Goal: Information Seeking & Learning: Learn about a topic

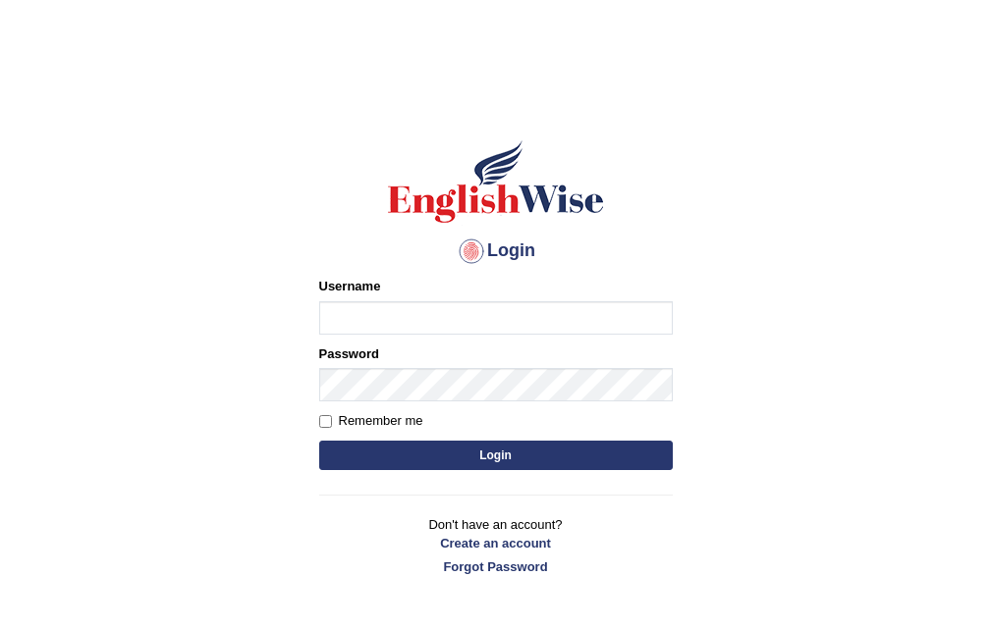
type input "RAJDEEPKAUR068"
click at [490, 455] on button "Login" at bounding box center [495, 455] width 353 height 29
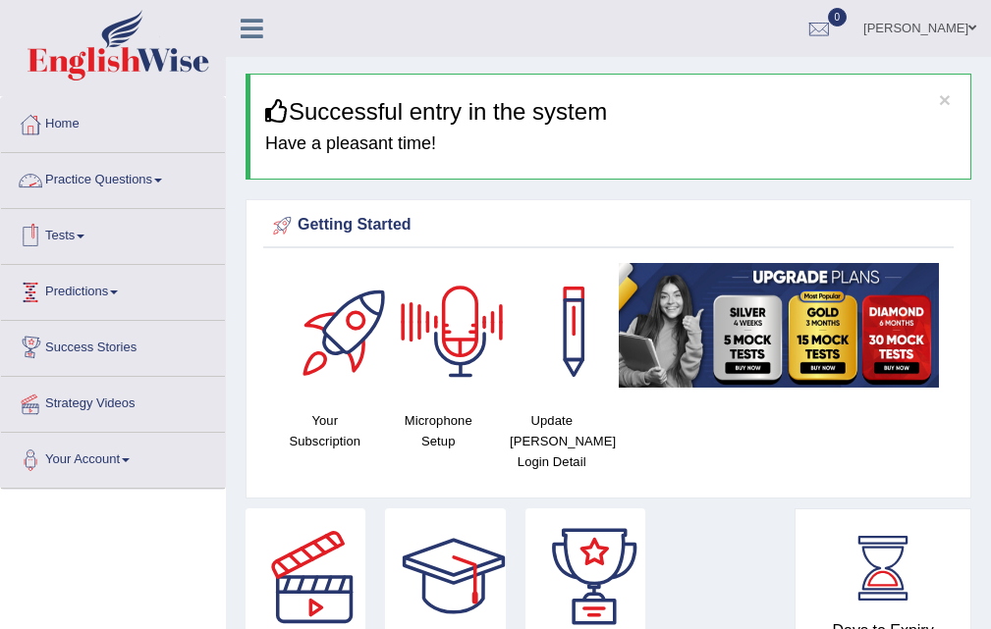
click at [85, 154] on link "Practice Questions" at bounding box center [113, 177] width 224 height 49
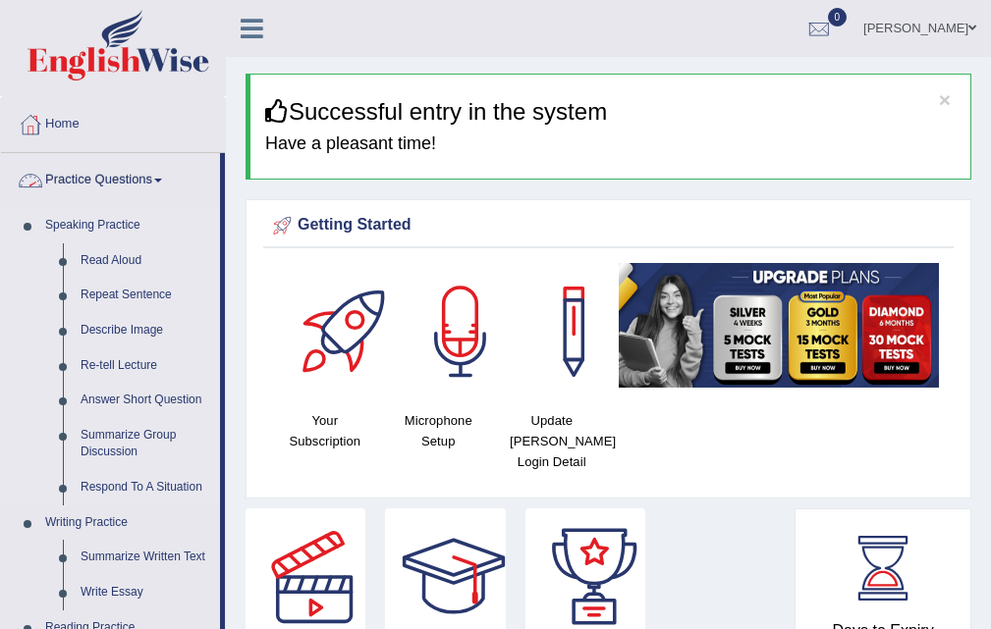
click at [103, 240] on link "Speaking Practice" at bounding box center [128, 225] width 184 height 35
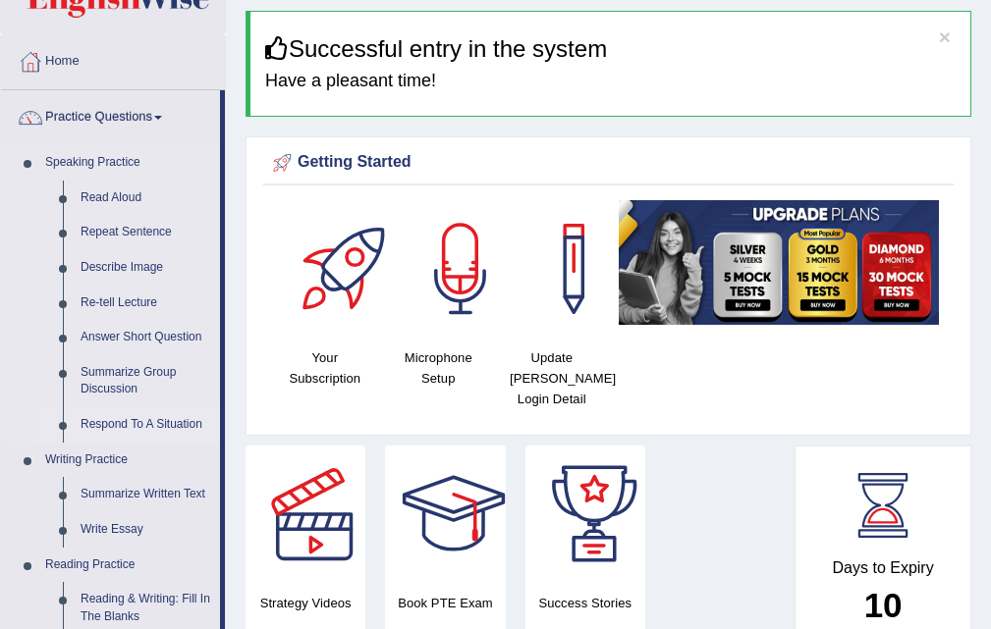
scroll to position [98, 0]
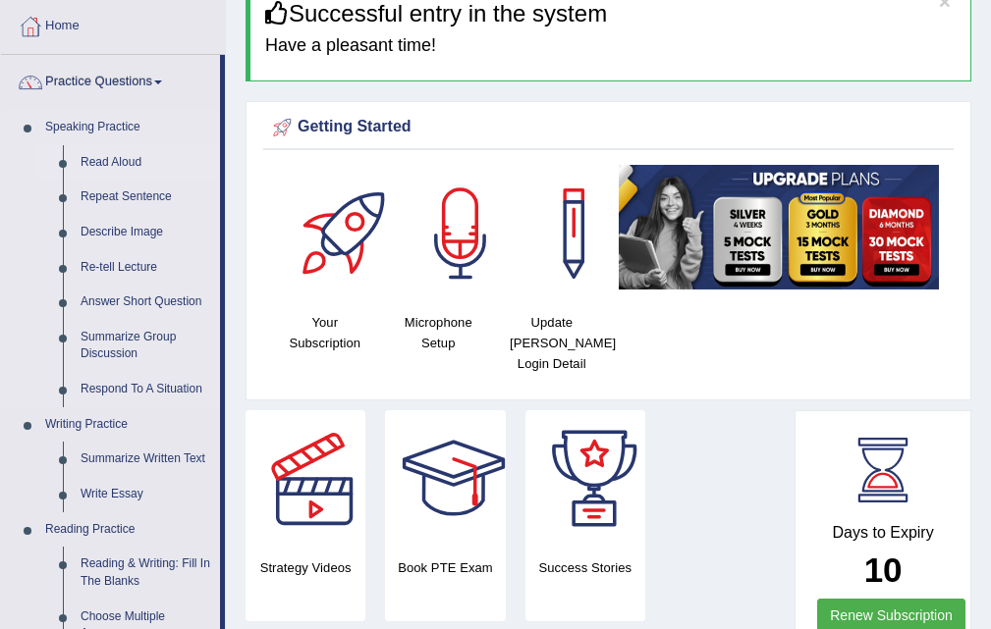
click at [122, 152] on link "Read Aloud" at bounding box center [146, 162] width 148 height 35
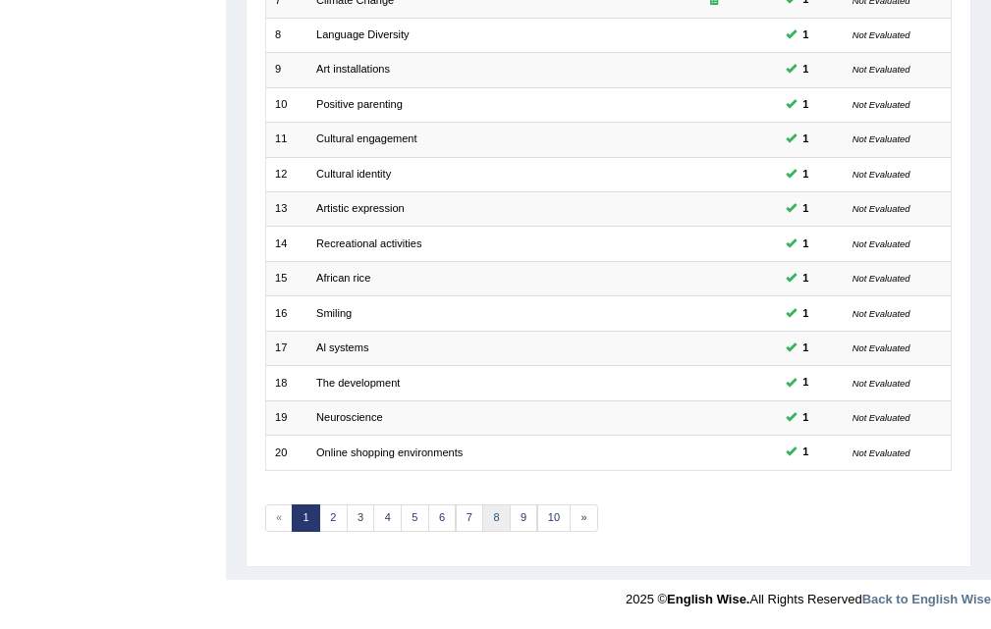
click at [486, 520] on link "8" at bounding box center [496, 518] width 28 height 27
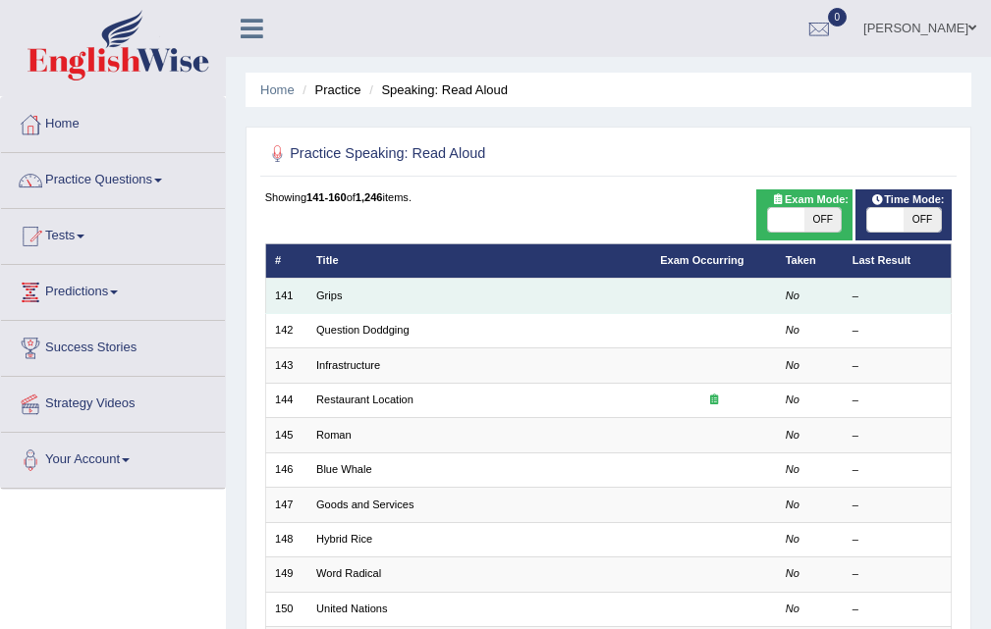
click at [330, 288] on td "Grips" at bounding box center [479, 296] width 344 height 34
click at [331, 296] on link "Grips" at bounding box center [329, 296] width 26 height 12
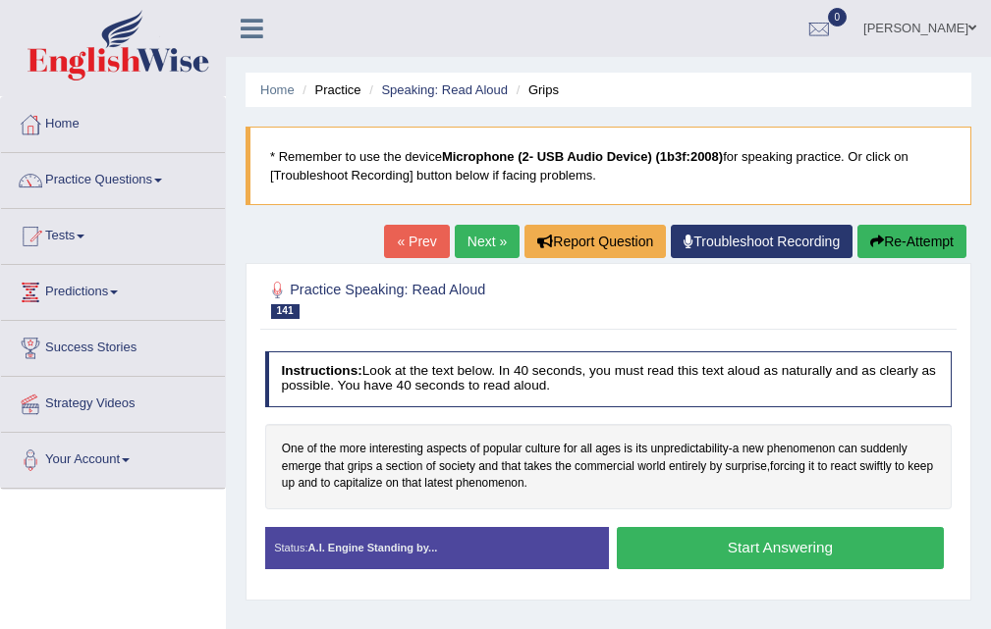
click at [465, 259] on div "« Prev Next » Report Question Troubleshoot Recording Re-Attempt" at bounding box center [677, 244] width 587 height 38
click at [473, 240] on link "Next »" at bounding box center [487, 241] width 65 height 33
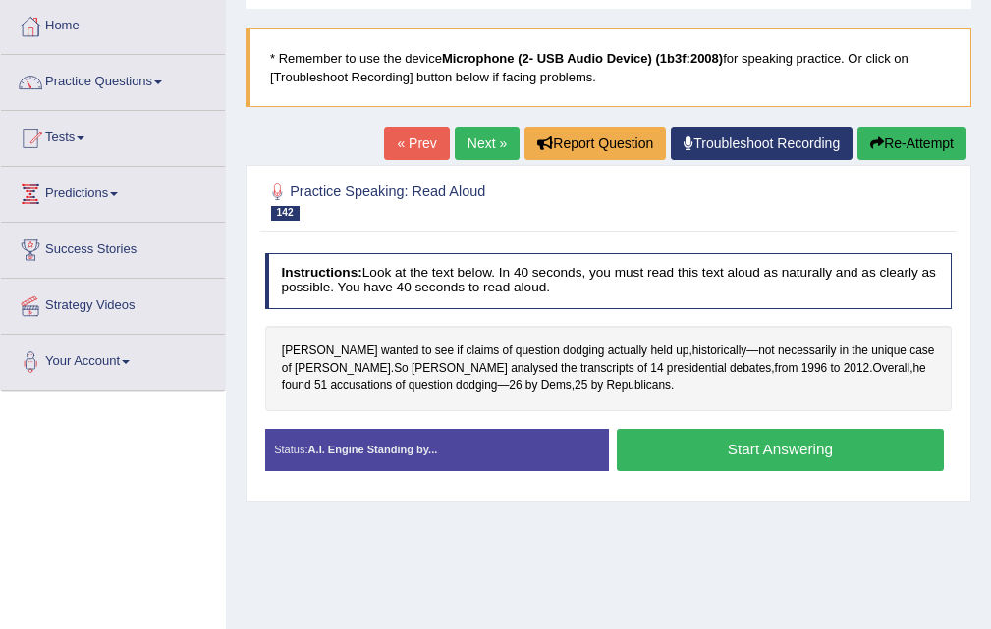
click at [469, 142] on link "Next »" at bounding box center [487, 143] width 65 height 33
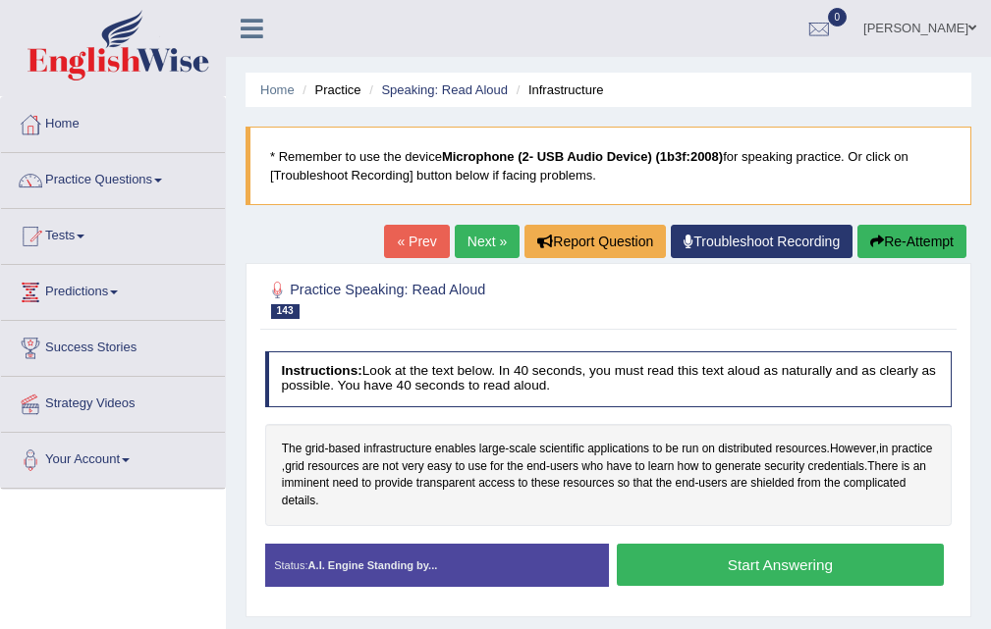
click at [489, 248] on link "Next »" at bounding box center [487, 241] width 65 height 33
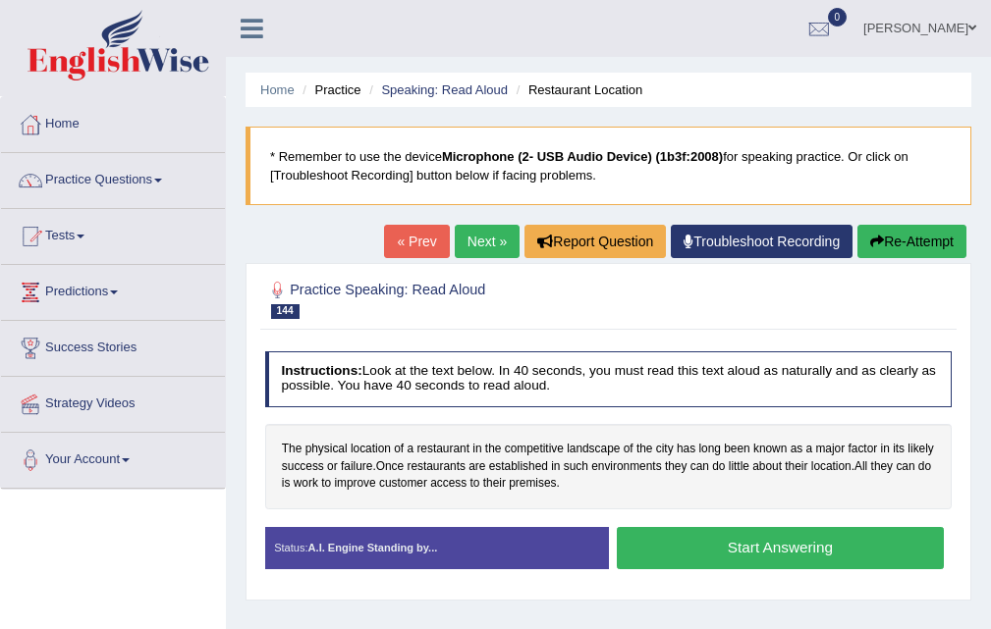
click at [419, 239] on link "« Prev" at bounding box center [416, 241] width 65 height 33
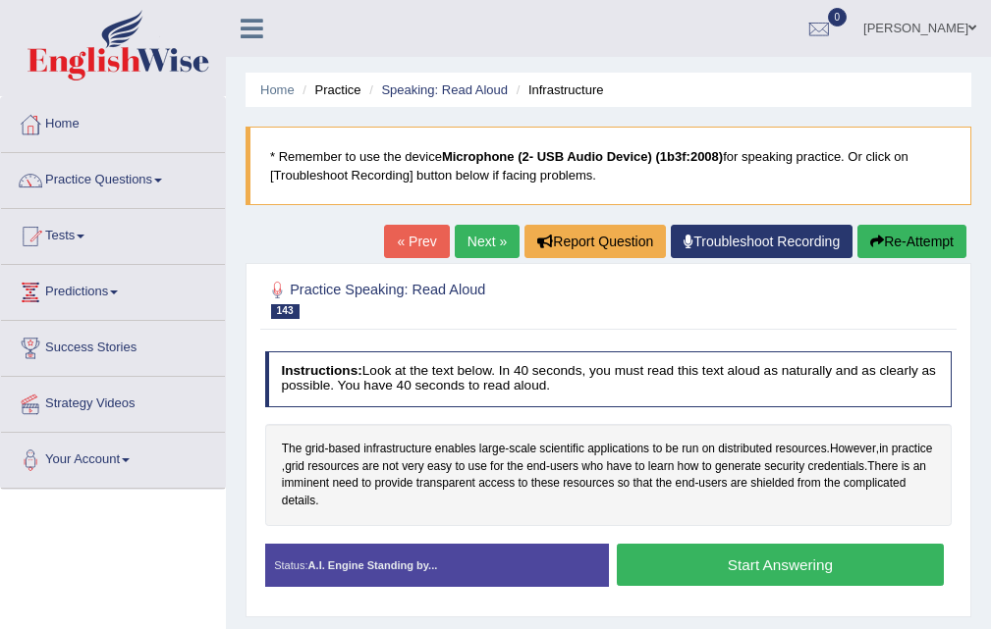
click at [482, 247] on link "Next »" at bounding box center [487, 241] width 65 height 33
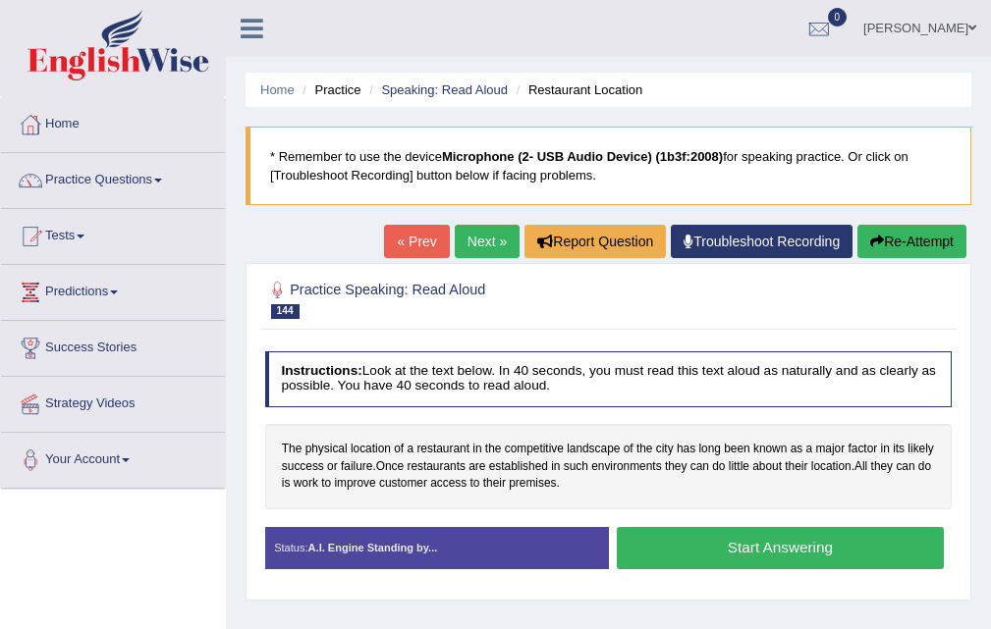
click at [479, 232] on link "Next »" at bounding box center [487, 241] width 65 height 33
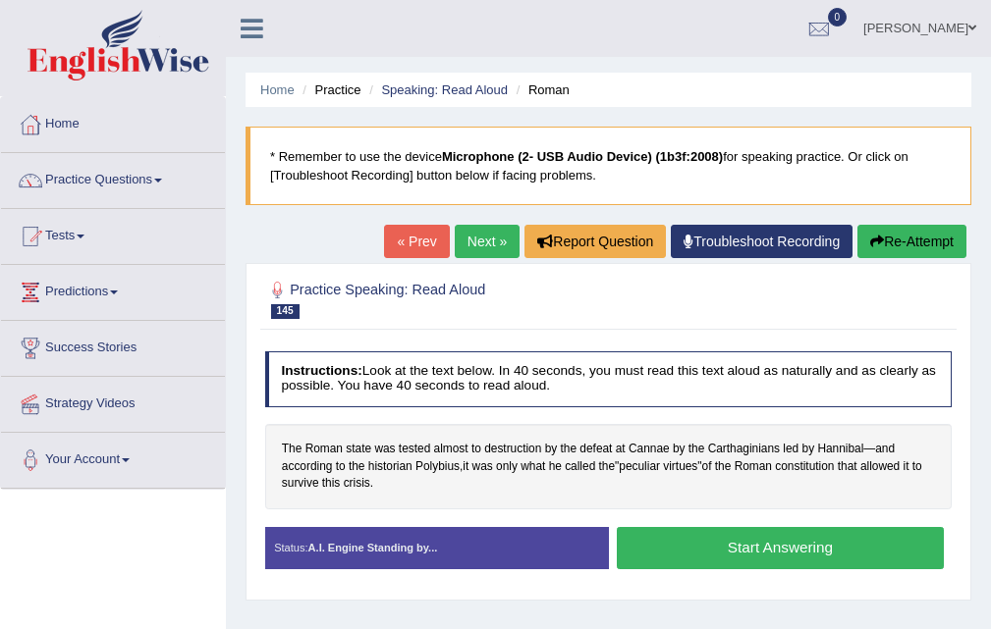
click at [477, 234] on link "Next »" at bounding box center [487, 241] width 65 height 33
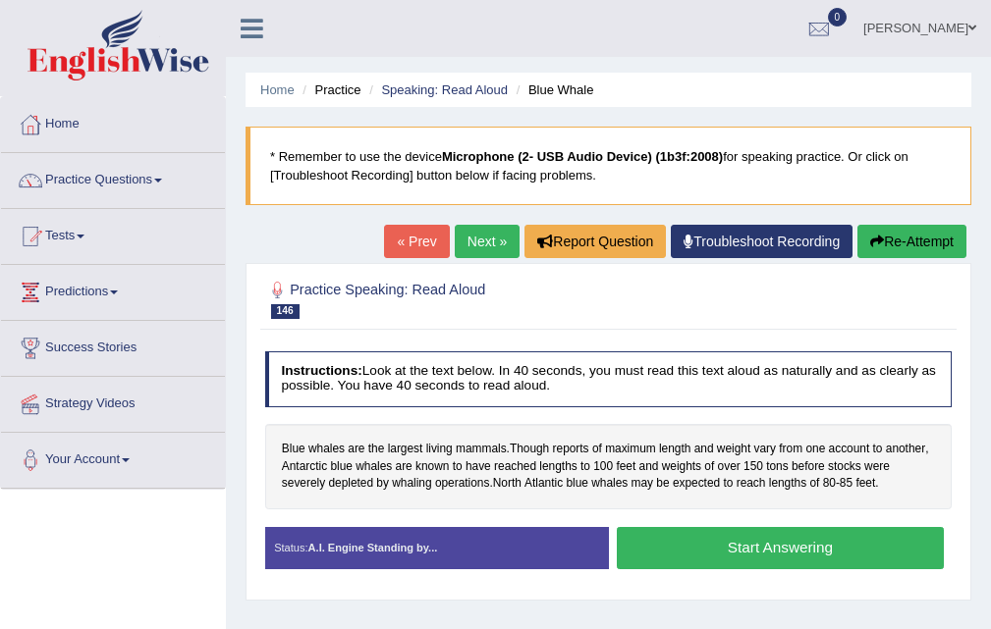
click at [422, 235] on link "« Prev" at bounding box center [416, 241] width 65 height 33
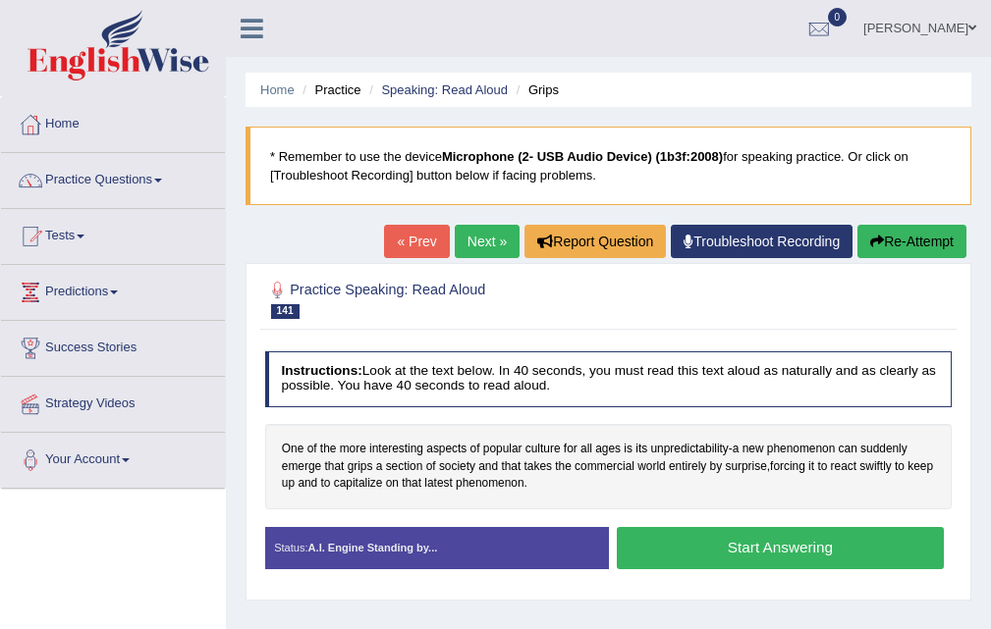
click at [479, 246] on link "Next »" at bounding box center [487, 241] width 65 height 33
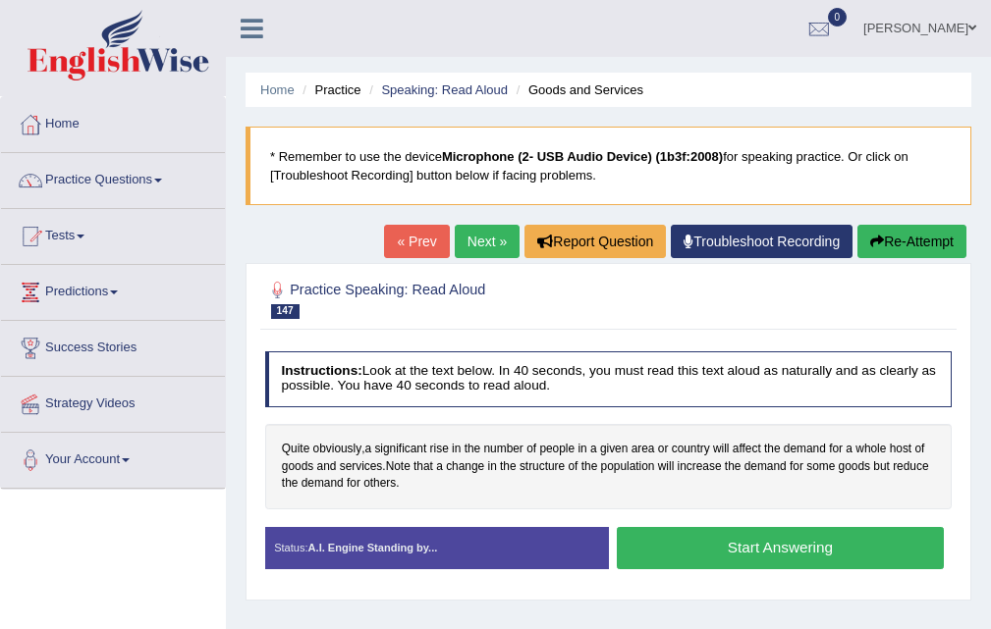
click at [475, 243] on link "Next »" at bounding box center [487, 241] width 65 height 33
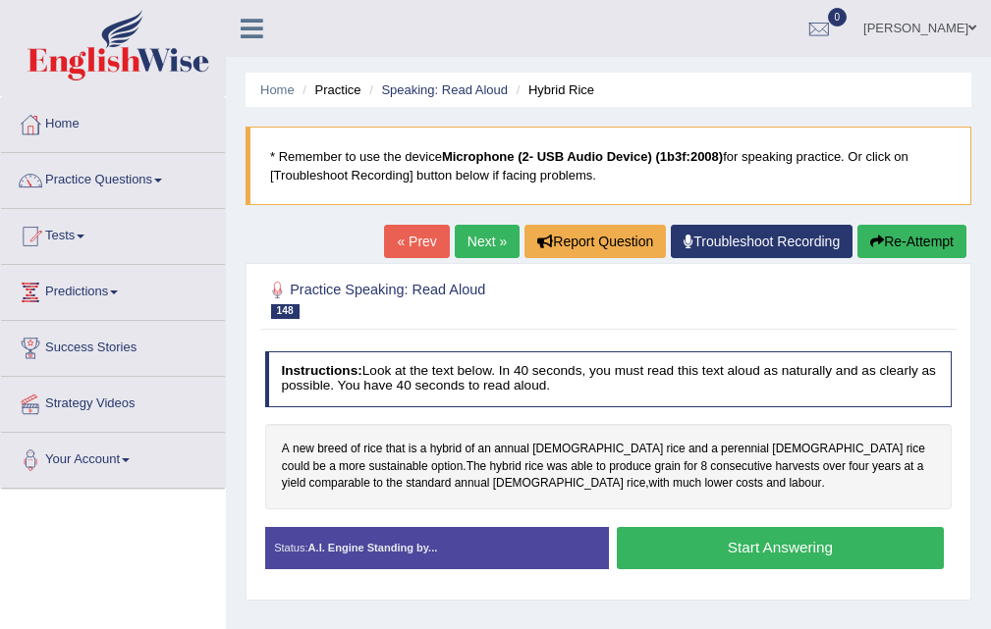
click at [475, 243] on link "Next »" at bounding box center [487, 241] width 65 height 33
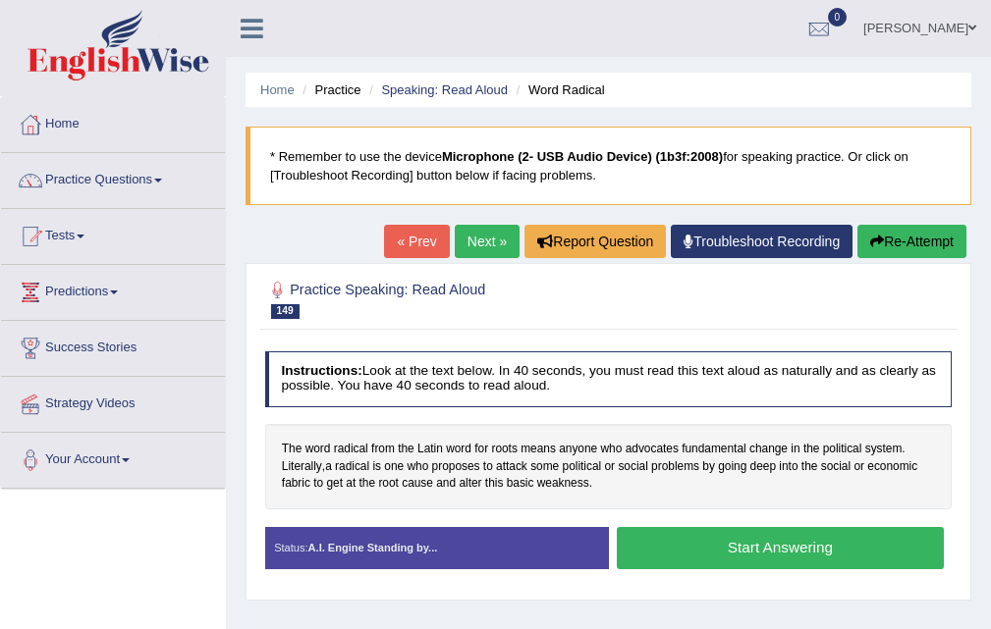
click at [475, 243] on link "Next »" at bounding box center [487, 241] width 65 height 33
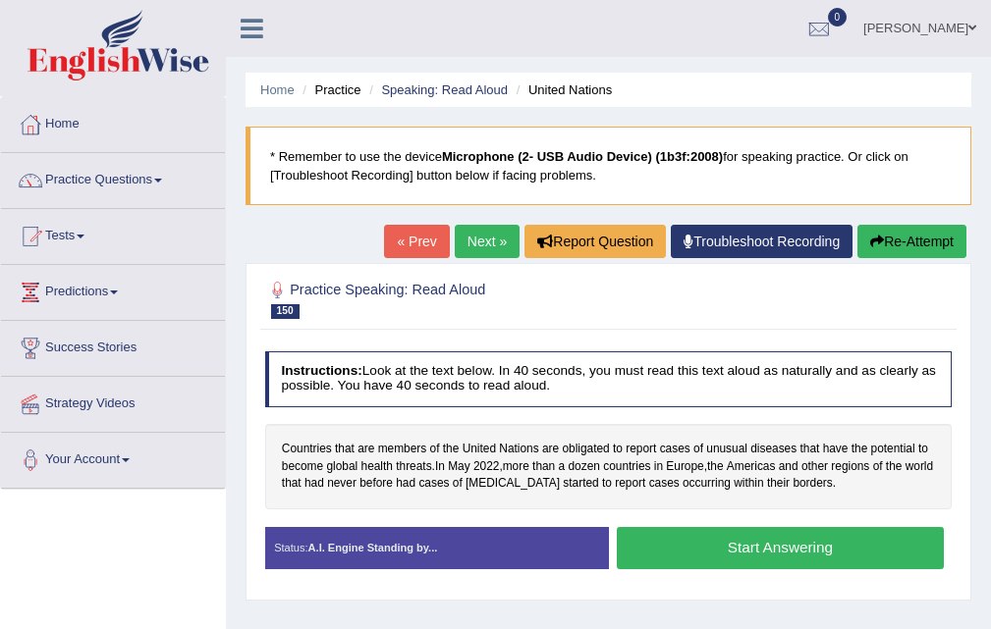
click at [475, 243] on link "Next »" at bounding box center [487, 241] width 65 height 33
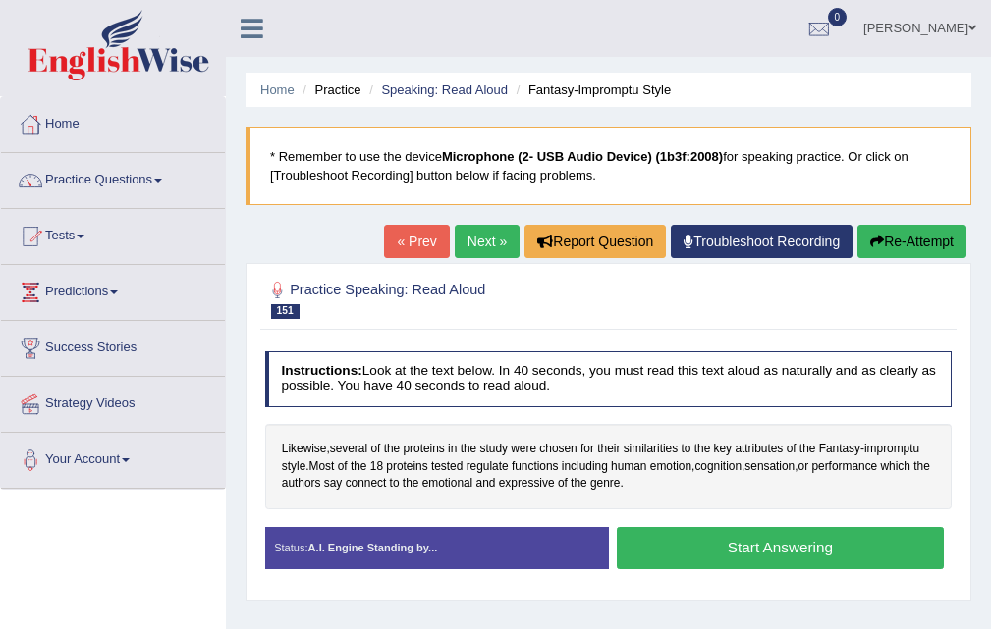
click at [475, 243] on link "Next »" at bounding box center [487, 241] width 65 height 33
click at [476, 242] on link "Next »" at bounding box center [487, 241] width 65 height 33
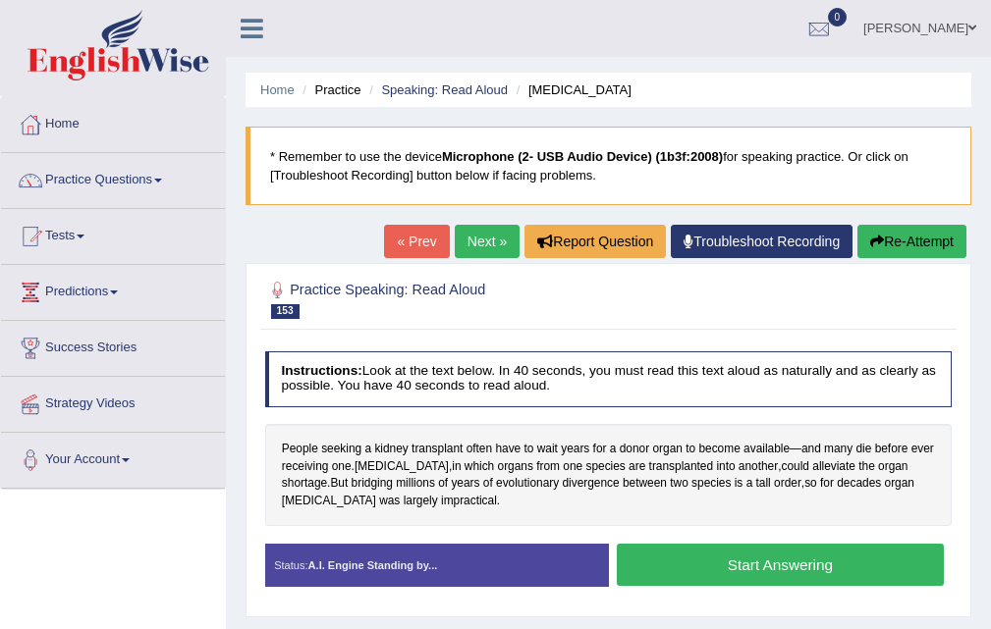
click at [488, 243] on link "Next »" at bounding box center [487, 241] width 65 height 33
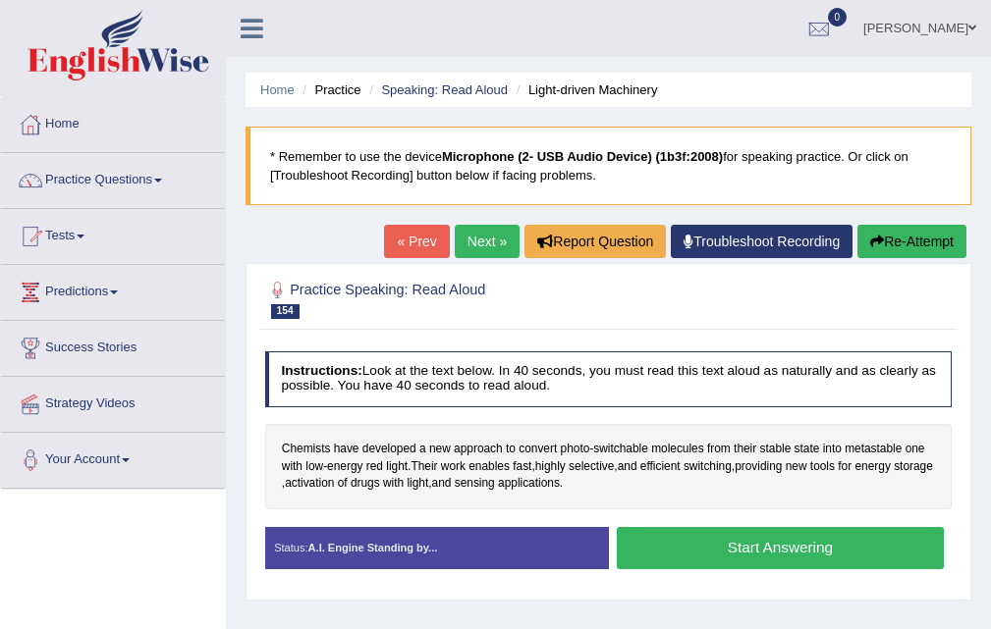
click at [476, 229] on link "Next »" at bounding box center [487, 241] width 65 height 33
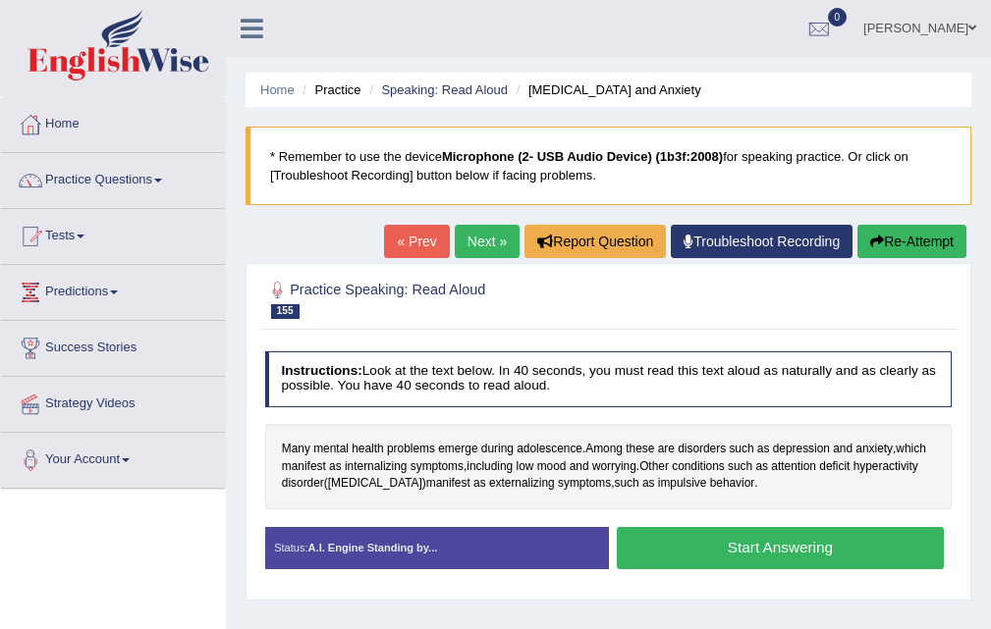
click at [476, 231] on link "Next »" at bounding box center [487, 241] width 65 height 33
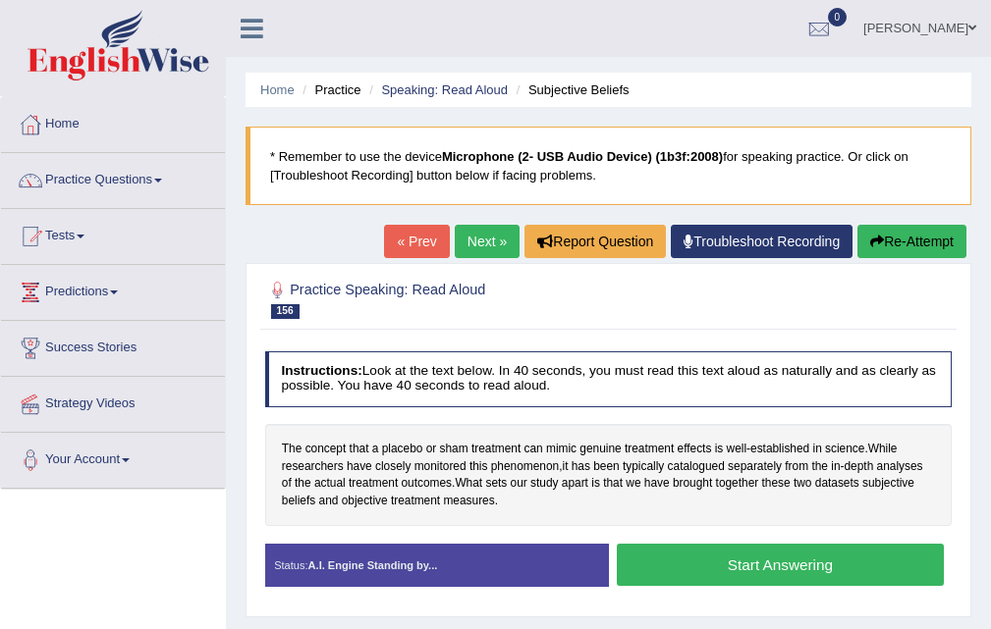
click at [473, 235] on link "Next »" at bounding box center [487, 241] width 65 height 33
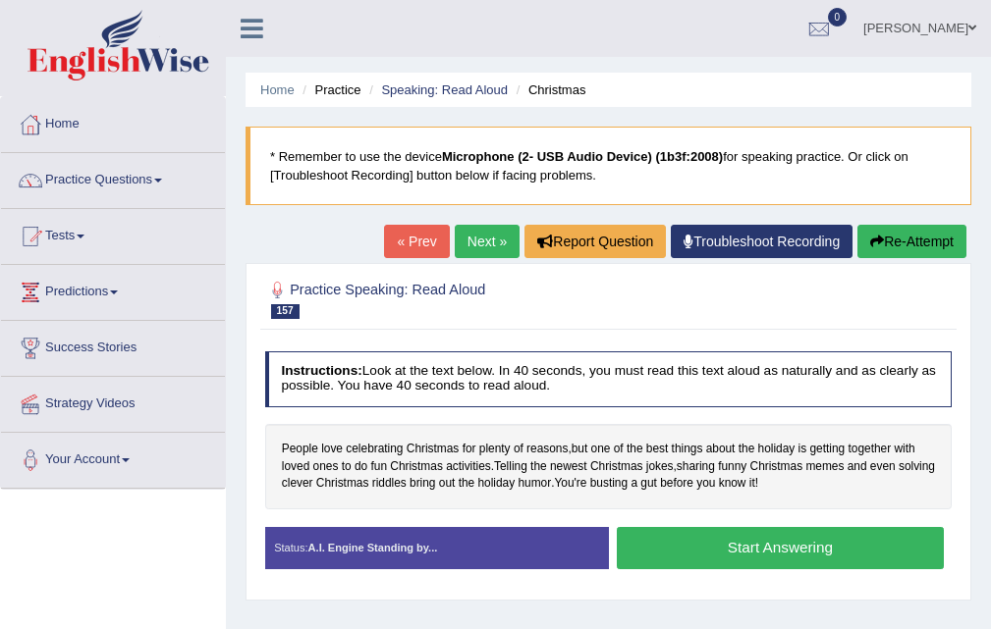
click at [413, 250] on link "« Prev" at bounding box center [416, 241] width 65 height 33
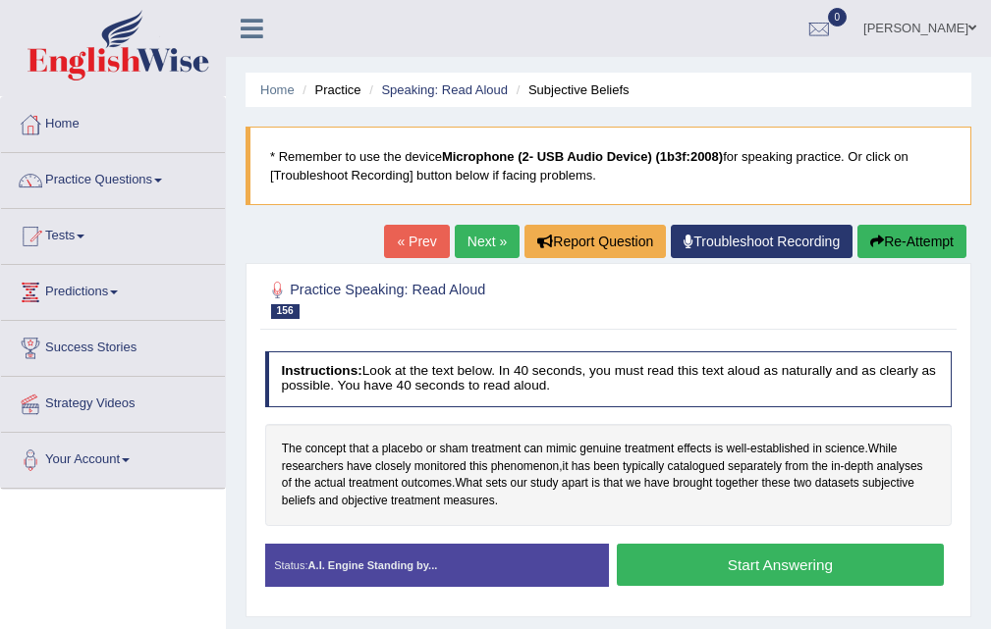
click at [478, 249] on link "Next »" at bounding box center [487, 241] width 65 height 33
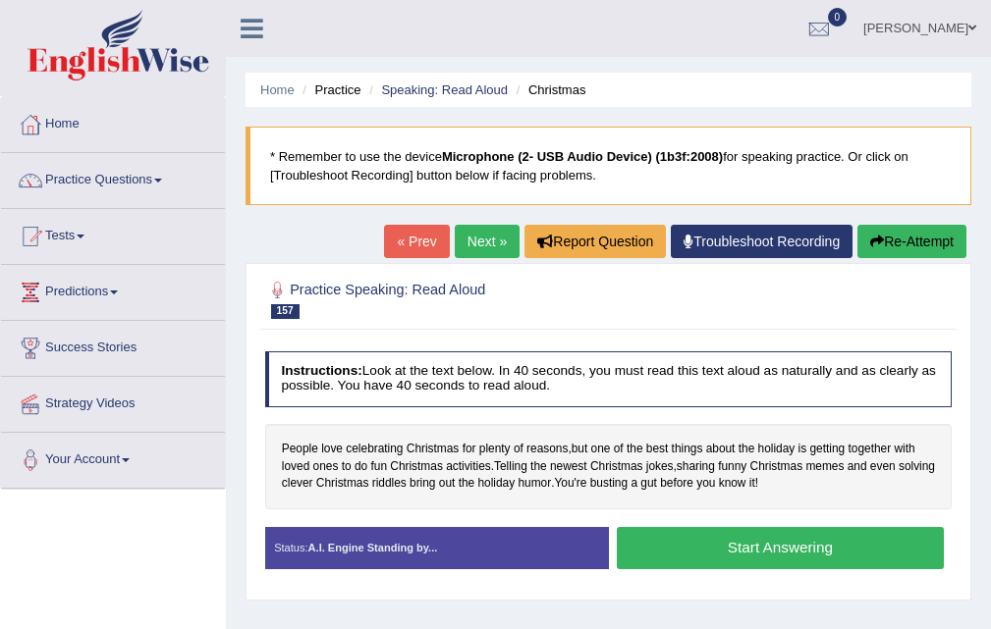
click at [459, 241] on link "Next »" at bounding box center [487, 241] width 65 height 33
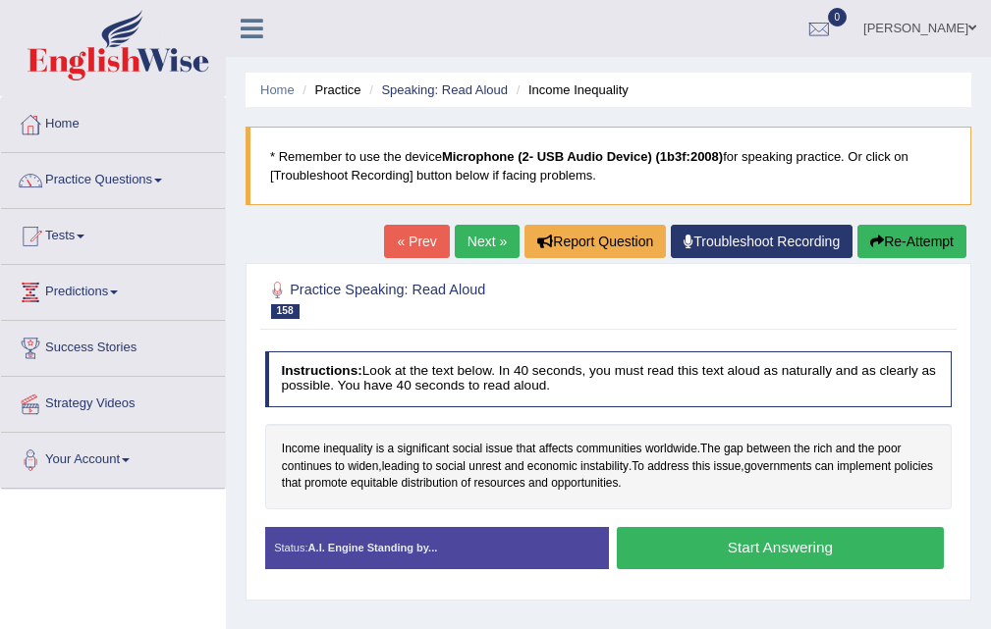
click at [463, 229] on link "Next »" at bounding box center [487, 241] width 65 height 33
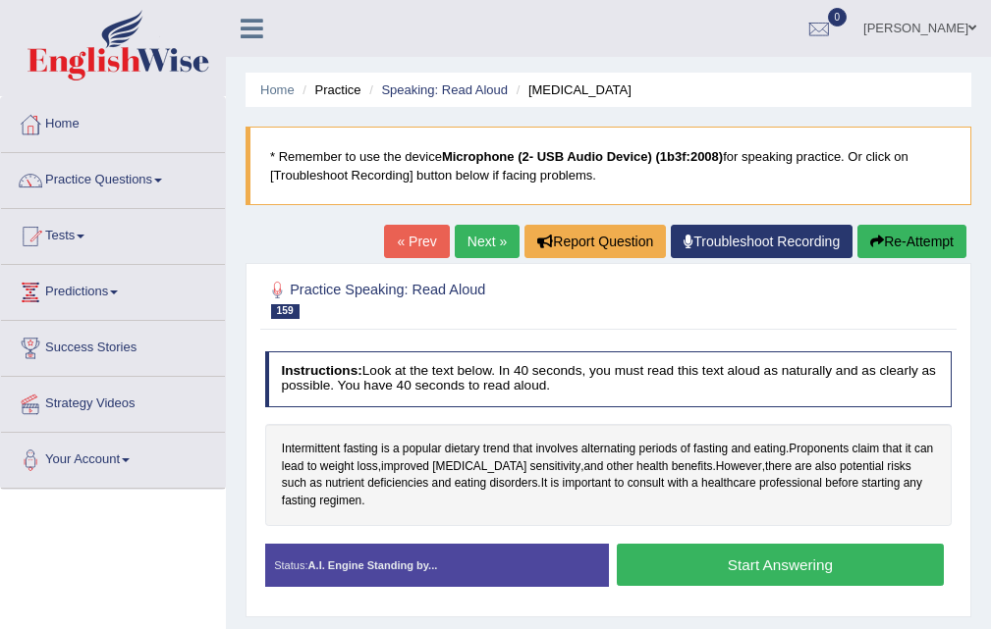
click at [415, 232] on link "« Prev" at bounding box center [416, 241] width 65 height 33
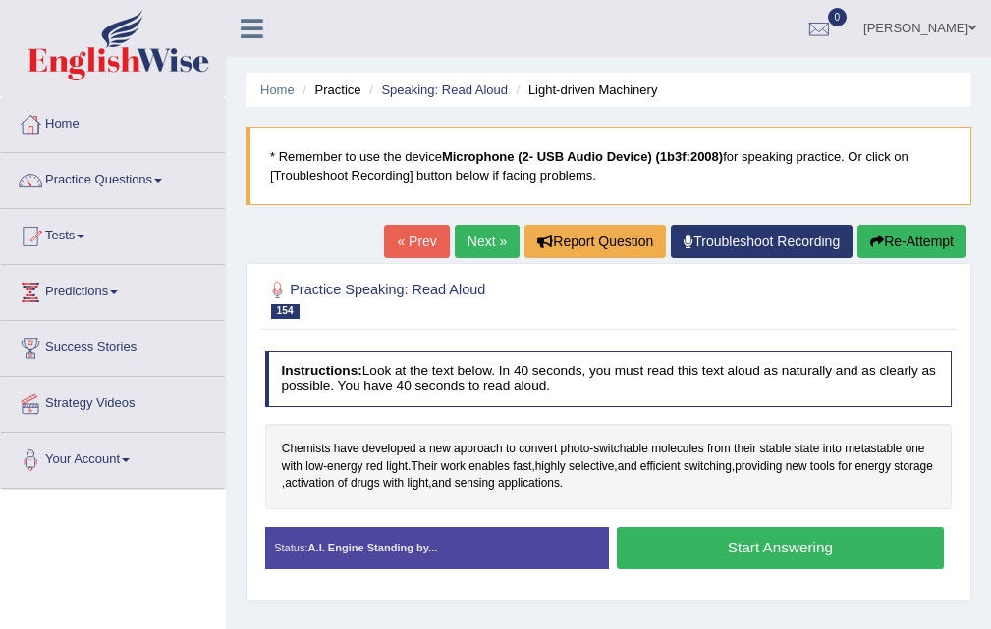
click at [415, 232] on link "« Prev" at bounding box center [416, 241] width 65 height 33
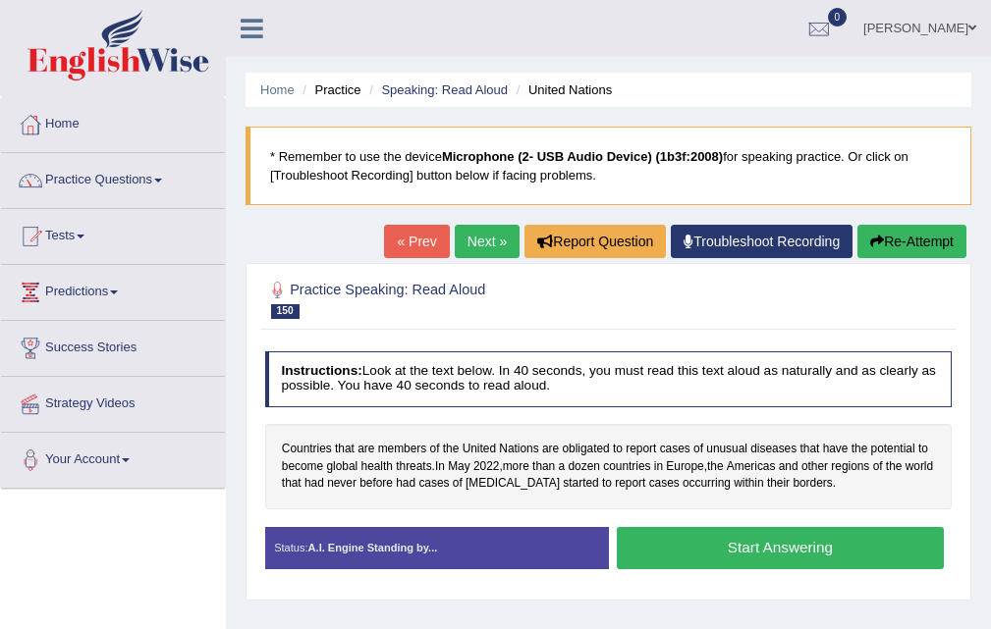
click at [473, 231] on link "Next »" at bounding box center [487, 241] width 65 height 33
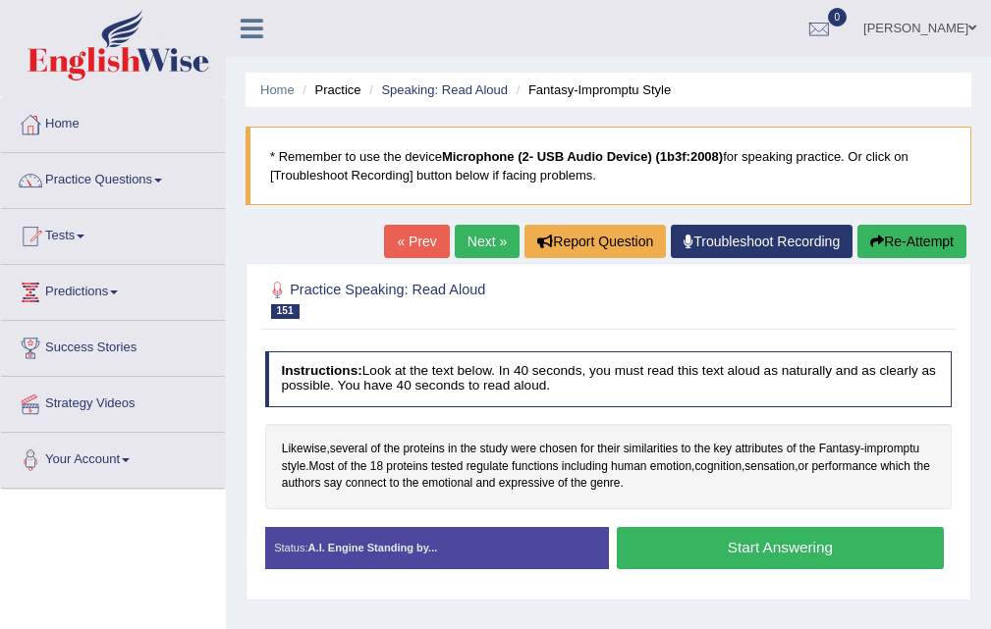
click at [397, 244] on link "« Prev" at bounding box center [416, 241] width 65 height 33
click at [414, 237] on link "« Prev" at bounding box center [416, 241] width 65 height 33
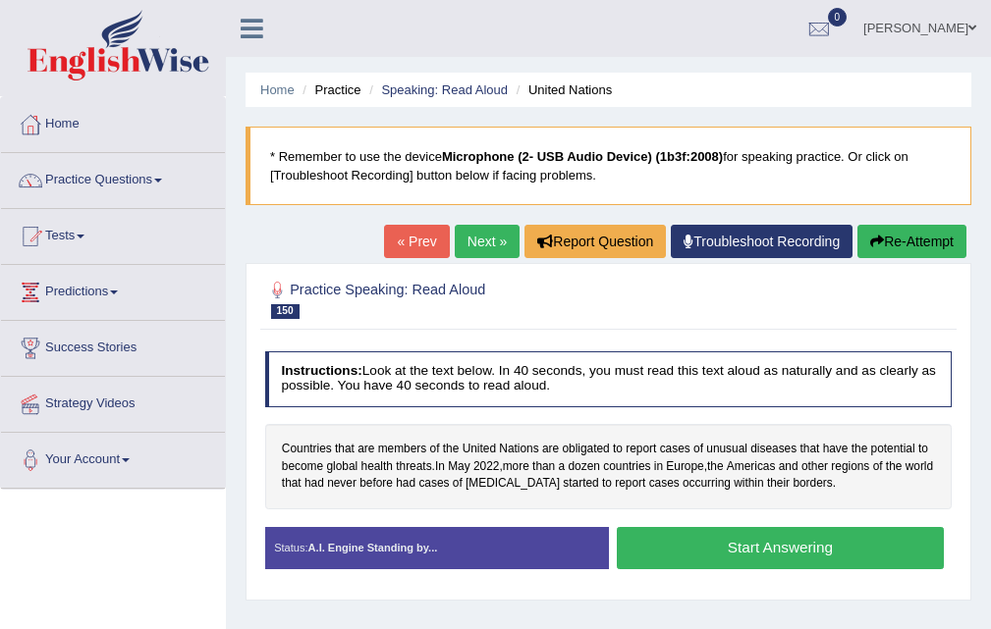
click at [459, 244] on link "Next »" at bounding box center [487, 241] width 65 height 33
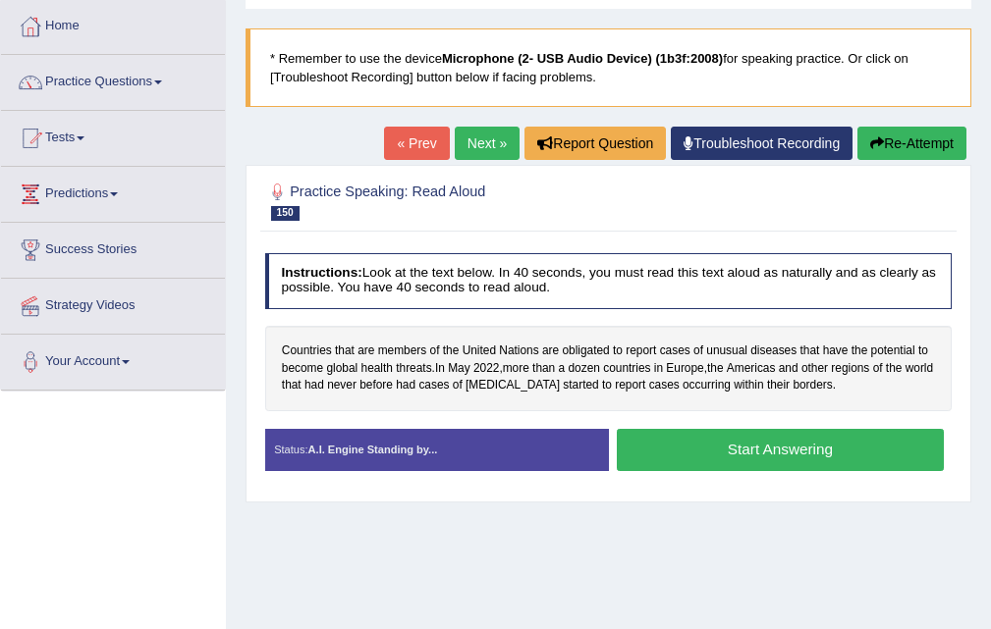
scroll to position [98, 0]
click at [725, 440] on button "Start Answering" at bounding box center [780, 450] width 327 height 42
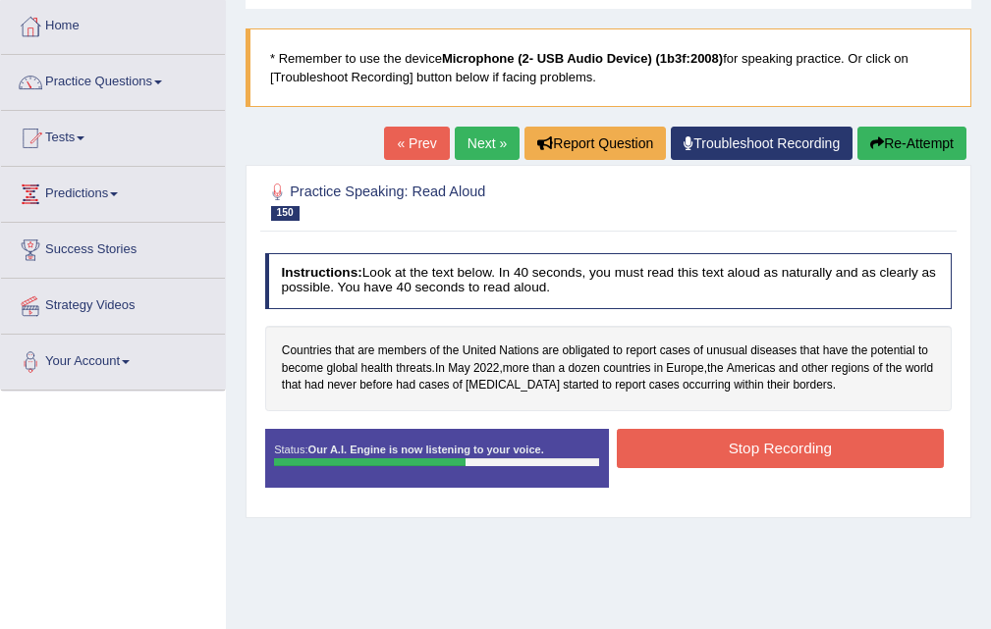
click at [759, 437] on button "Stop Recording" at bounding box center [780, 448] width 327 height 38
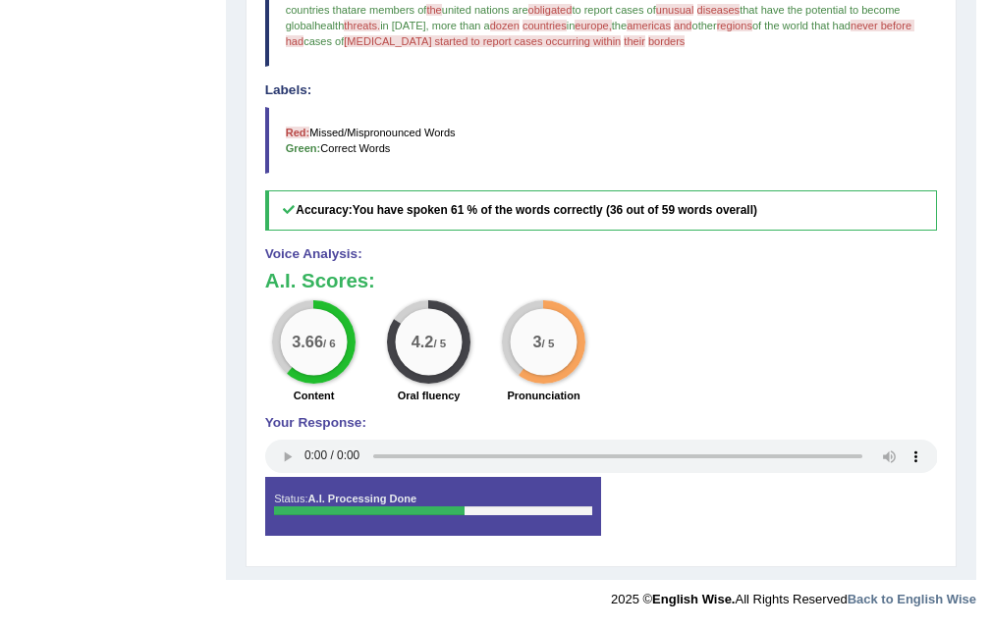
scroll to position [0, 0]
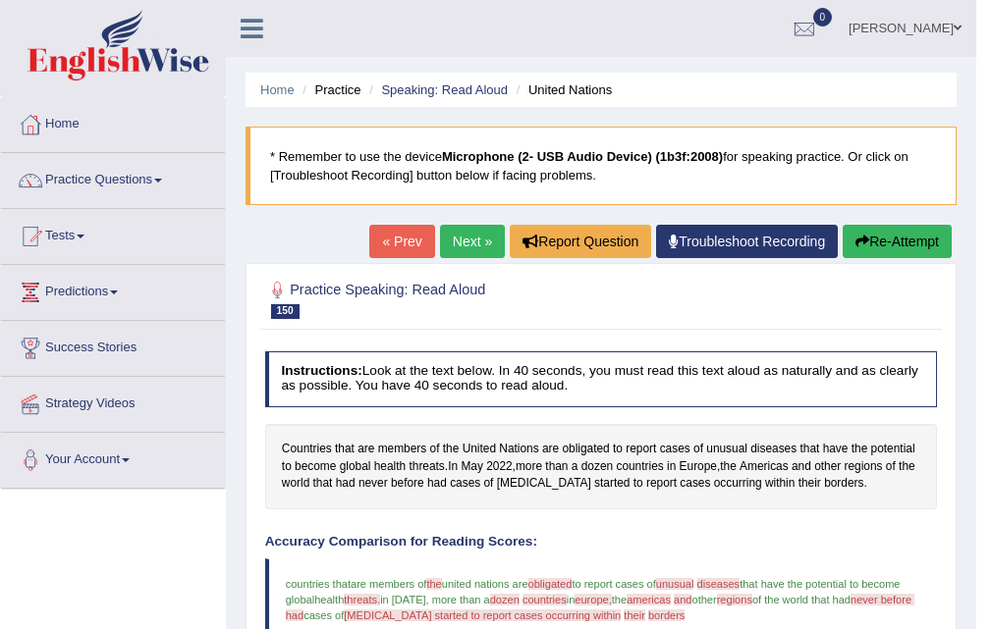
click at [460, 243] on link "Next »" at bounding box center [472, 241] width 65 height 33
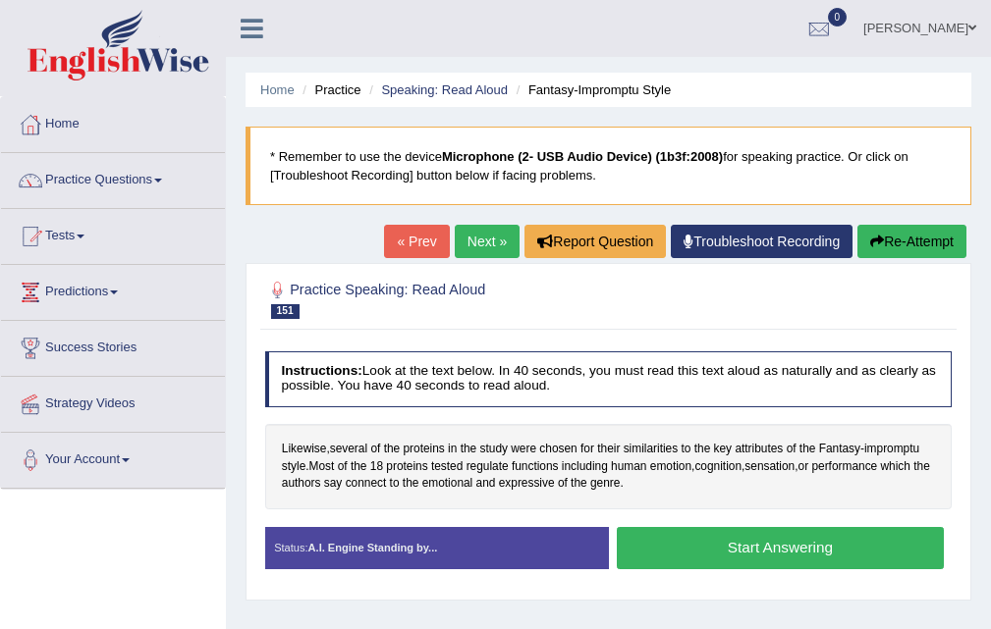
click at [745, 551] on button "Start Answering" at bounding box center [780, 548] width 327 height 42
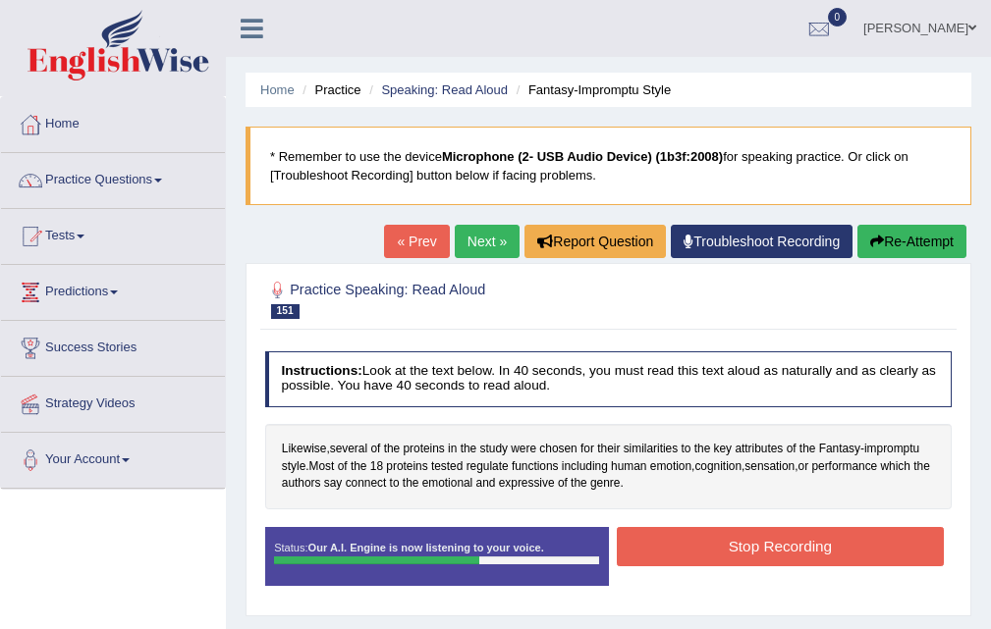
click at [745, 544] on button "Stop Recording" at bounding box center [780, 546] width 327 height 38
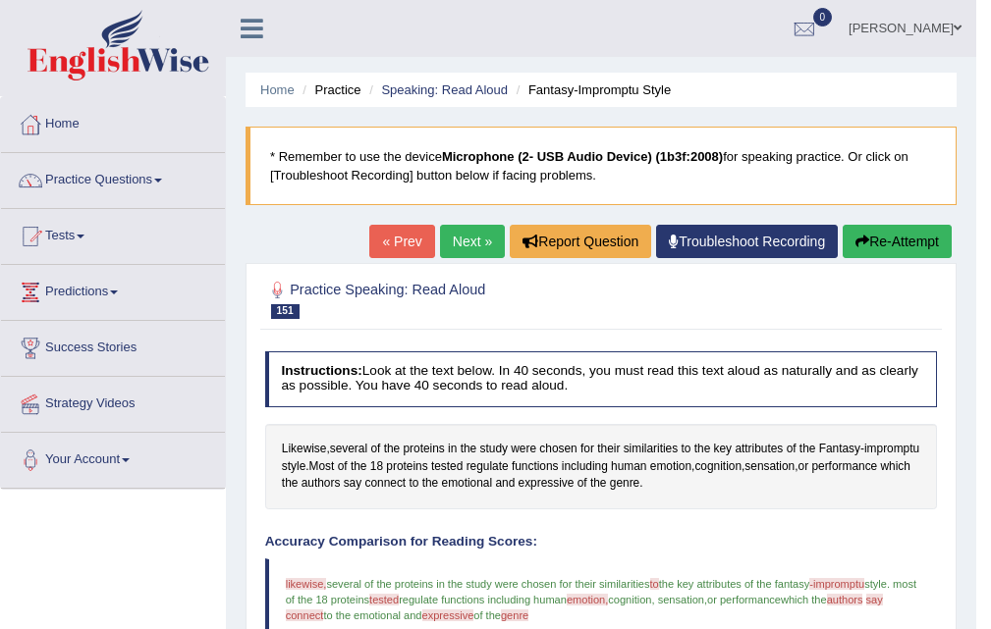
click at [464, 226] on link "Next »" at bounding box center [472, 241] width 65 height 33
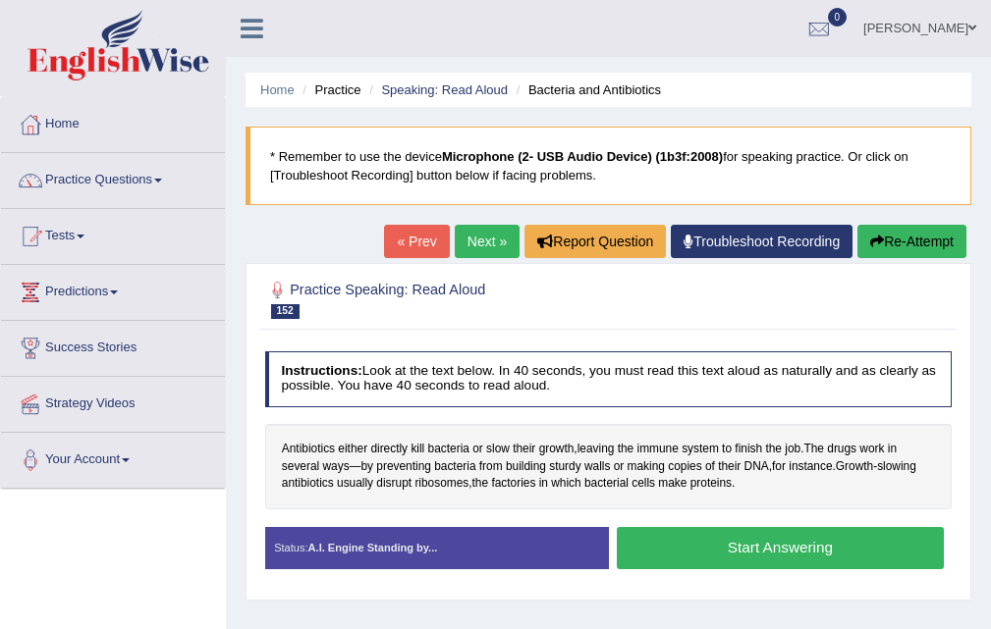
click at [761, 563] on button "Start Answering" at bounding box center [780, 548] width 327 height 42
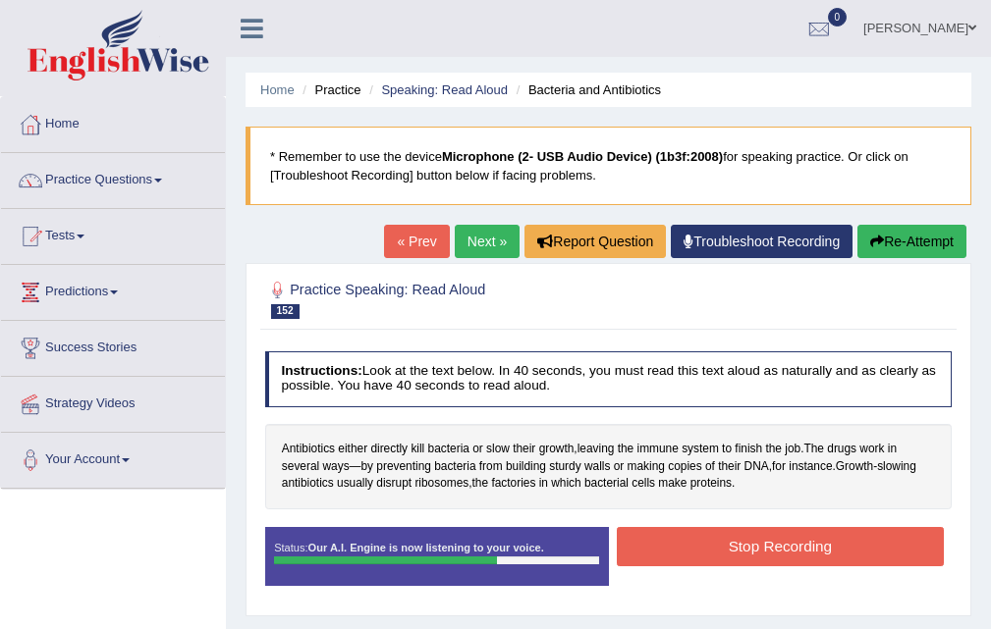
click at [770, 554] on button "Stop Recording" at bounding box center [780, 546] width 327 height 38
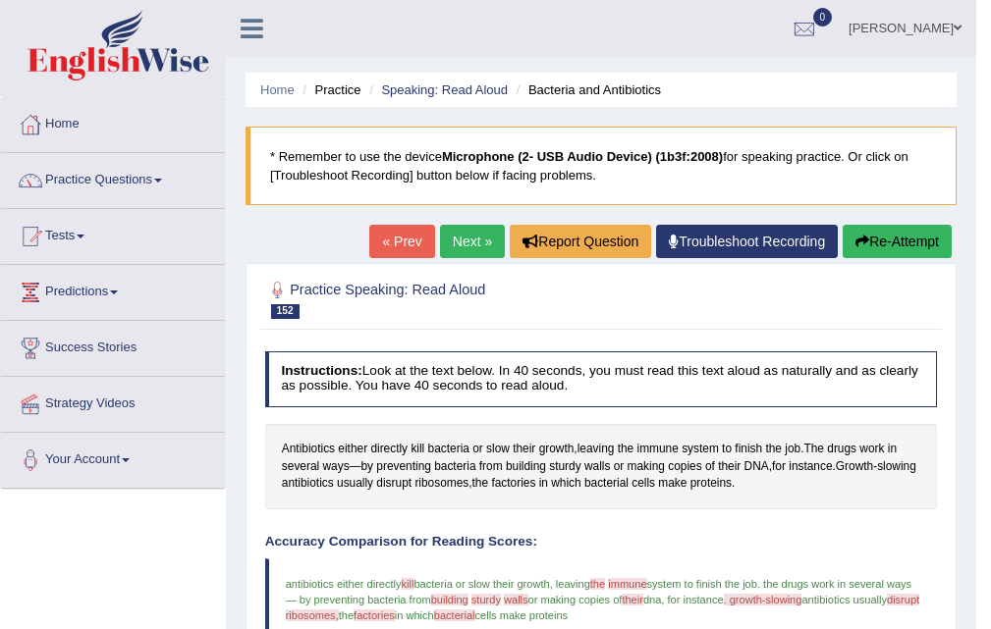
click at [469, 241] on link "Next »" at bounding box center [472, 241] width 65 height 33
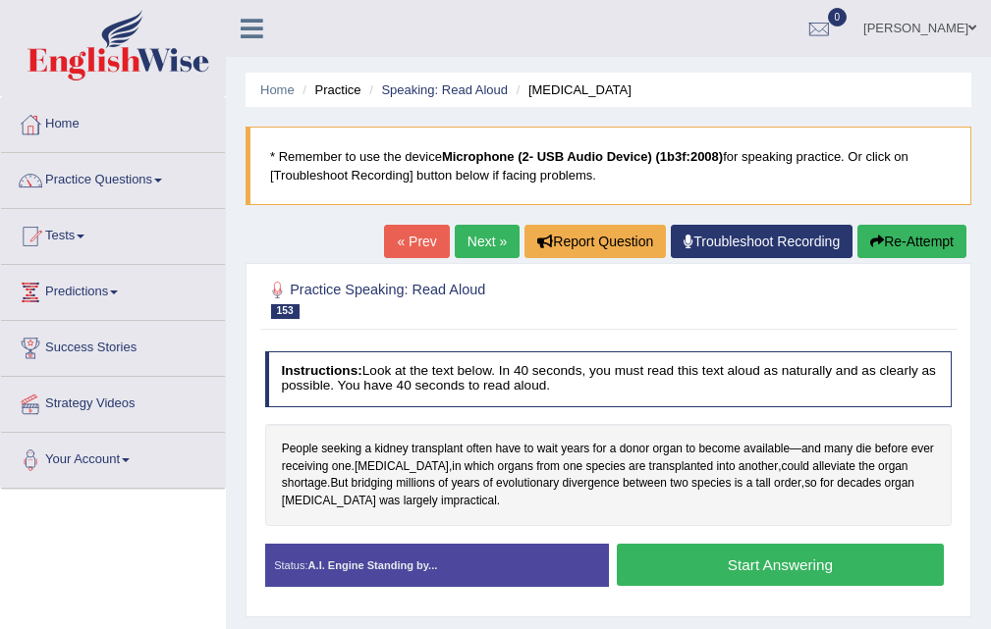
click at [764, 577] on button "Start Answering" at bounding box center [780, 565] width 327 height 42
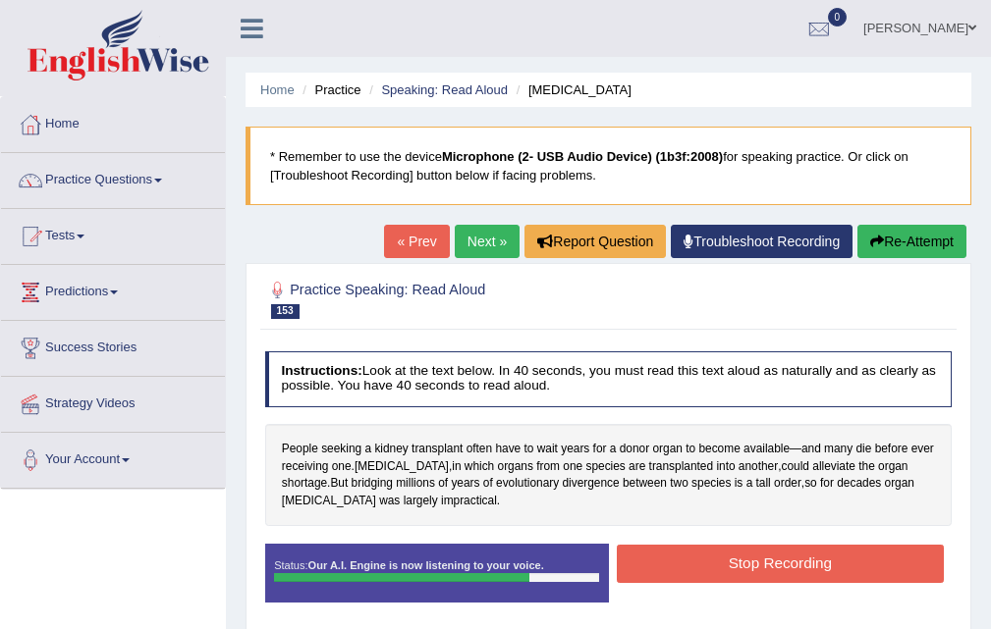
click at [769, 562] on button "Stop Recording" at bounding box center [780, 564] width 327 height 38
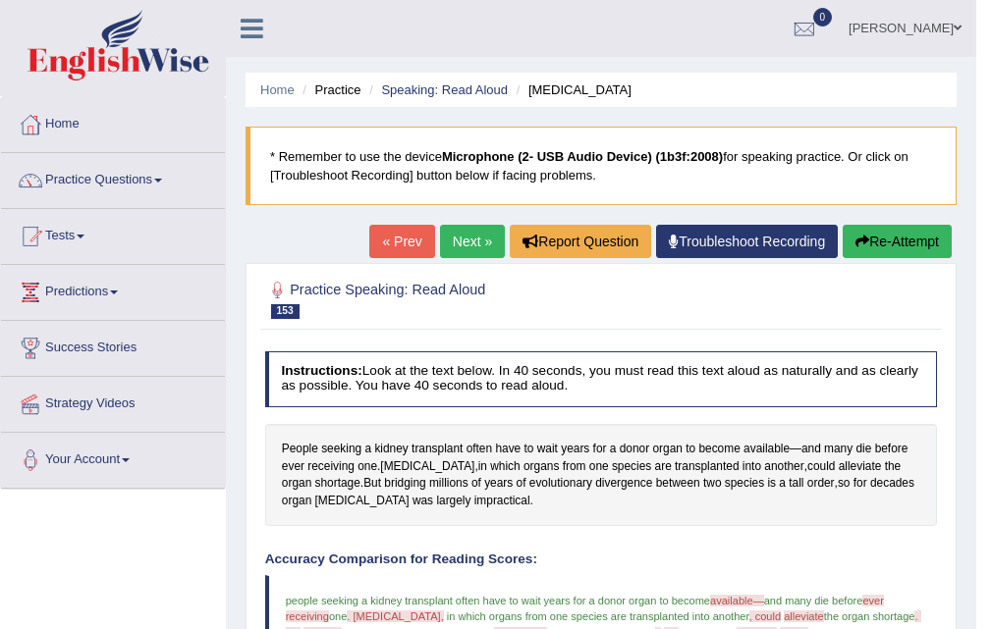
click at [469, 240] on link "Next »" at bounding box center [472, 241] width 65 height 33
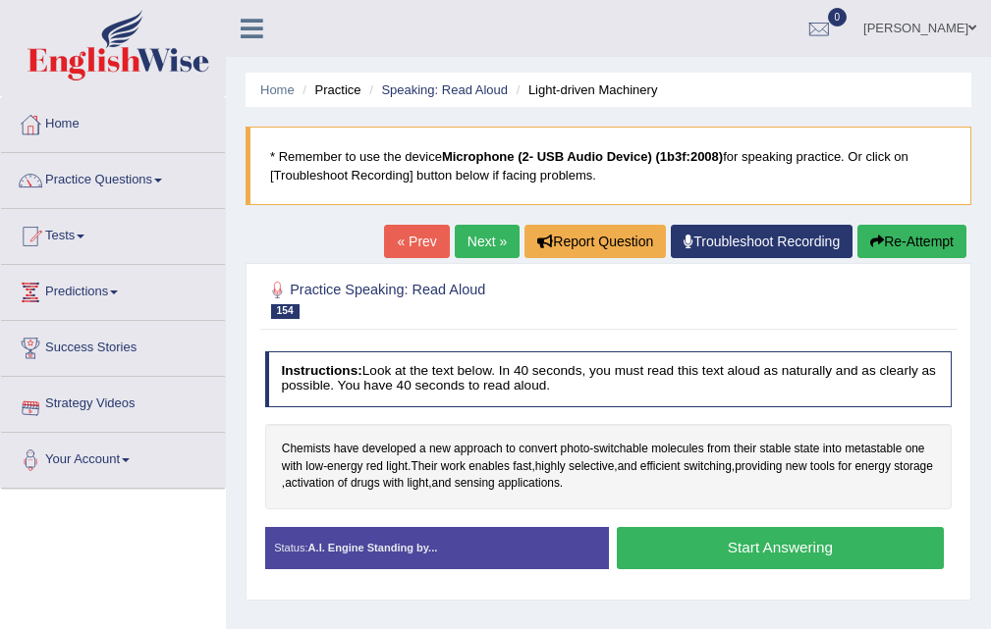
click at [819, 535] on button "Start Answering" at bounding box center [780, 548] width 327 height 42
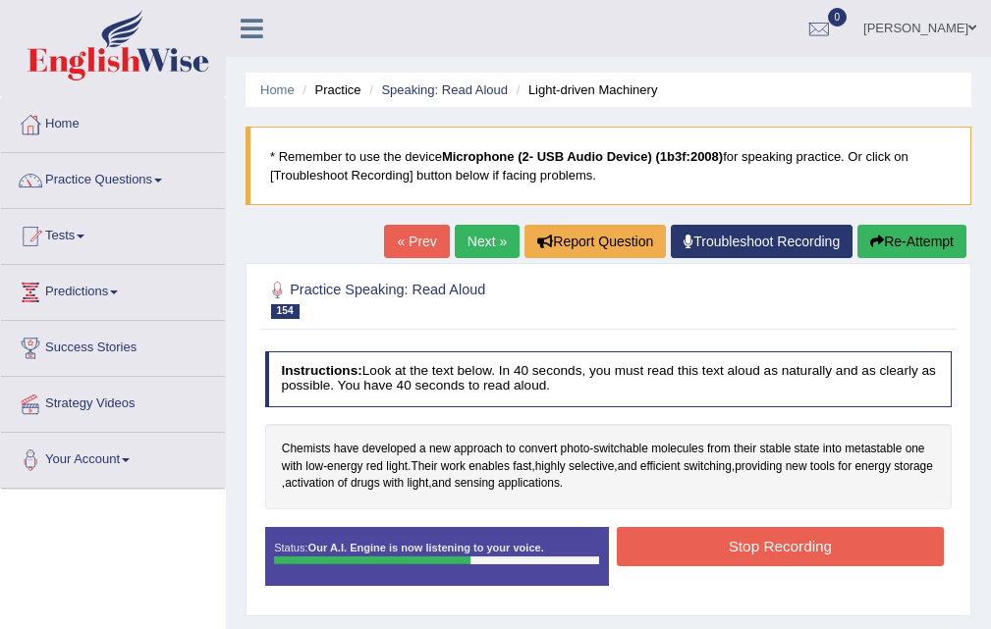
click at [763, 552] on button "Stop Recording" at bounding box center [780, 546] width 327 height 38
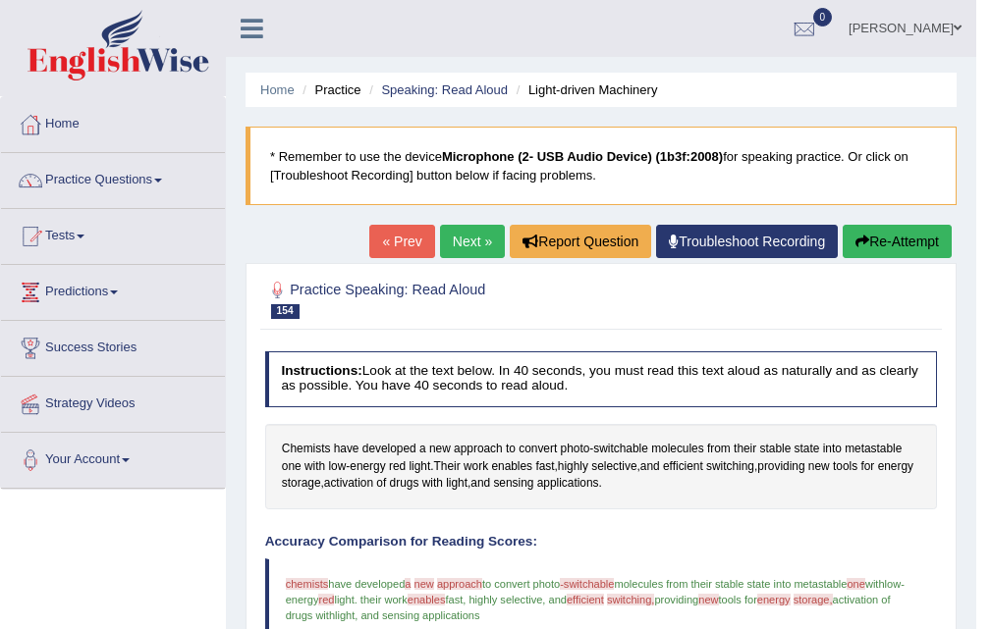
click at [456, 241] on link "Next »" at bounding box center [472, 241] width 65 height 33
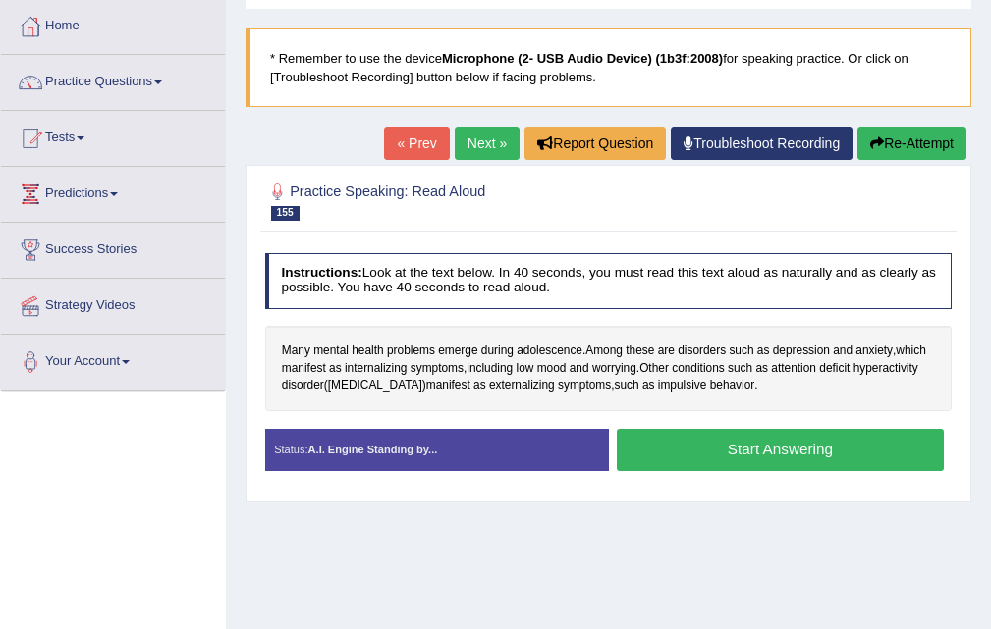
click at [736, 436] on button "Start Answering" at bounding box center [780, 450] width 327 height 42
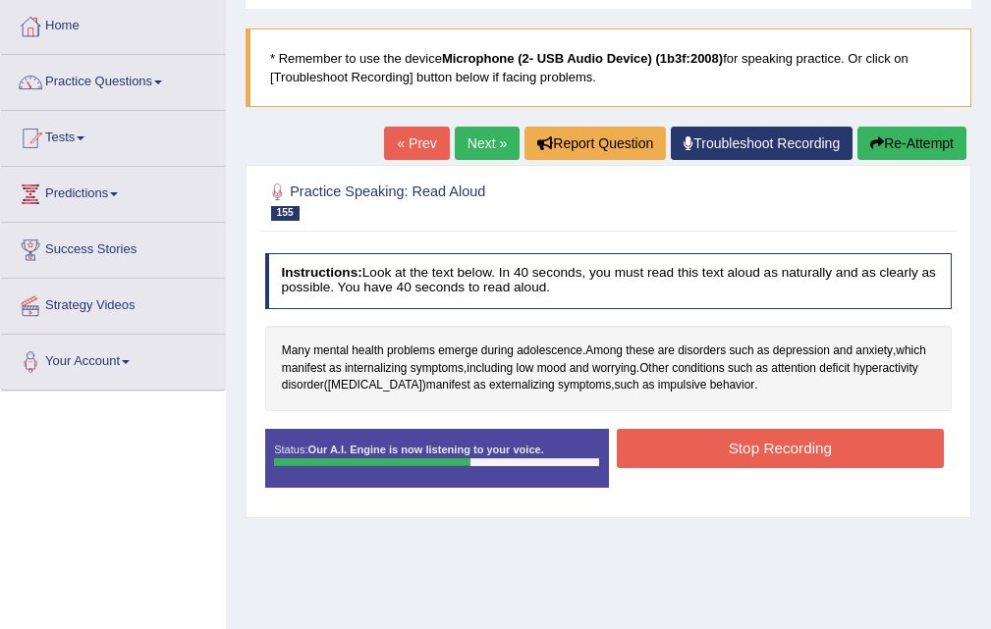
click at [739, 434] on button "Stop Recording" at bounding box center [780, 448] width 327 height 38
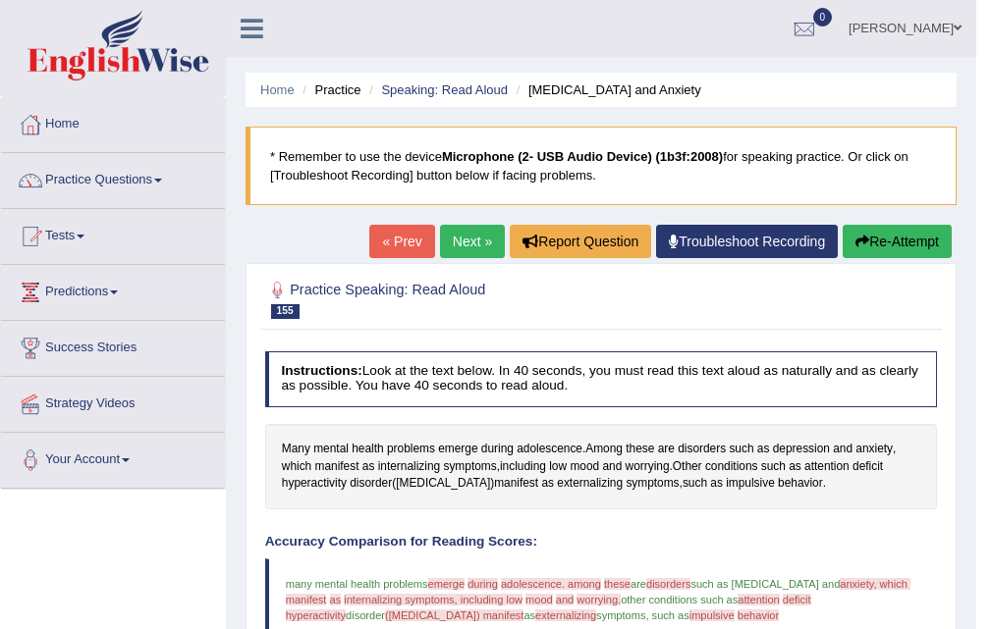
click at [477, 243] on link "Next »" at bounding box center [472, 241] width 65 height 33
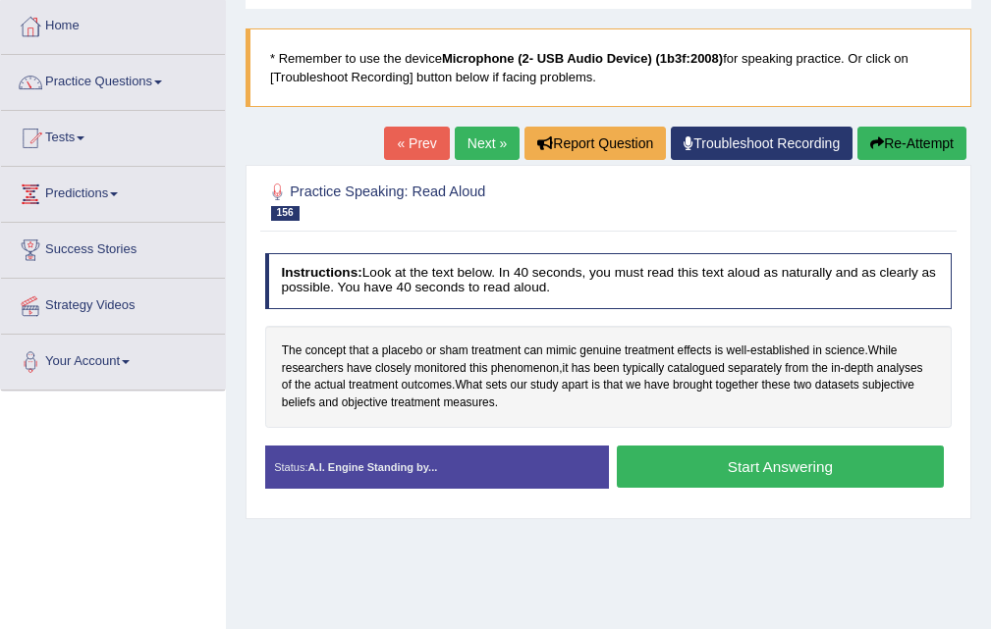
click at [772, 456] on button "Start Answering" at bounding box center [780, 467] width 327 height 42
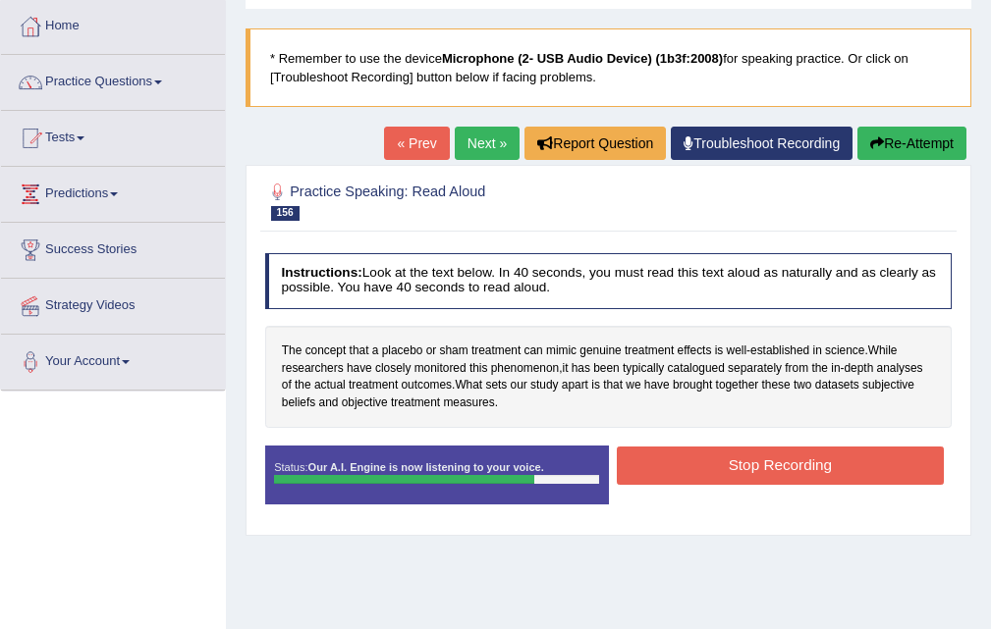
click at [709, 471] on button "Stop Recording" at bounding box center [780, 466] width 327 height 38
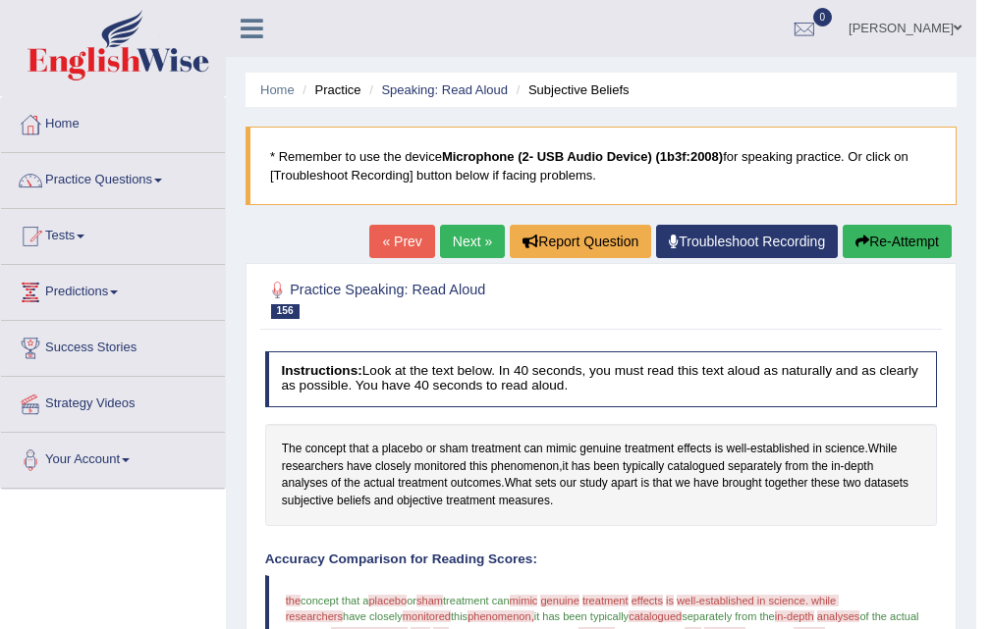
click at [470, 236] on link "Next »" at bounding box center [472, 241] width 65 height 33
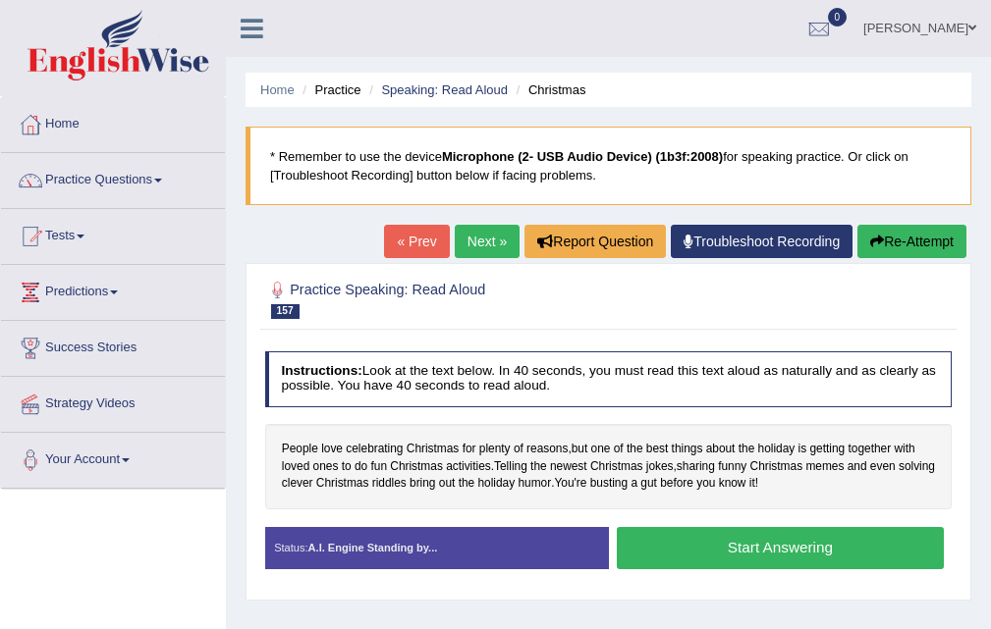
click at [797, 534] on button "Start Answering" at bounding box center [780, 548] width 327 height 42
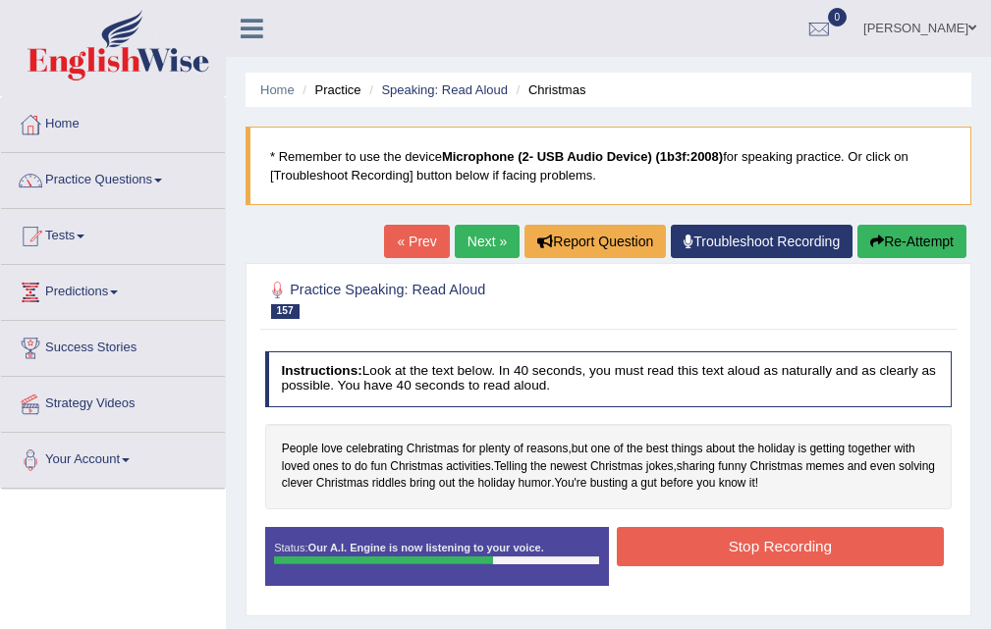
click at [789, 530] on button "Stop Recording" at bounding box center [780, 546] width 327 height 38
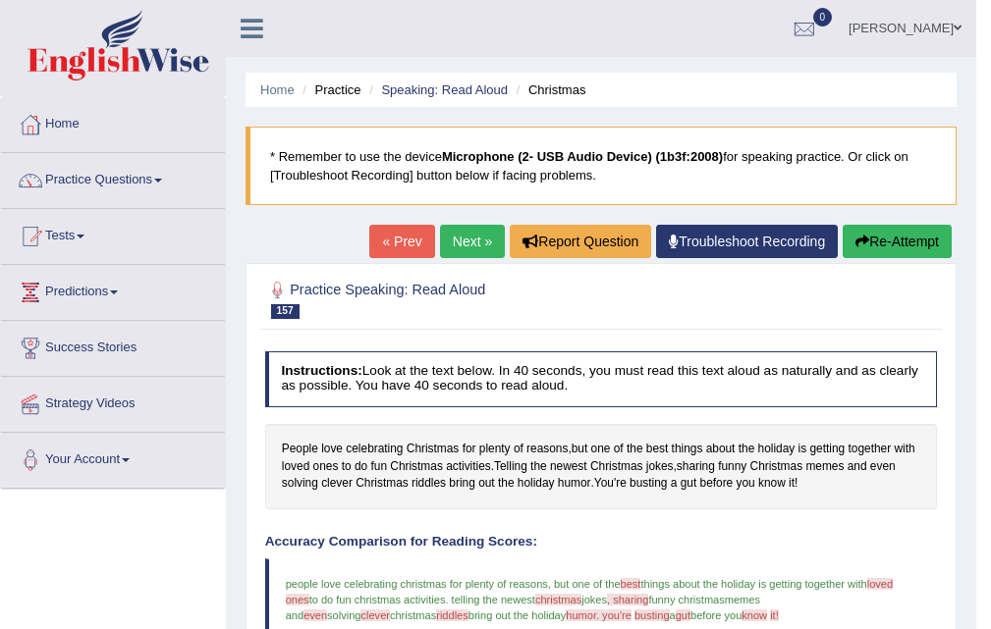
click at [462, 244] on link "Next »" at bounding box center [472, 241] width 65 height 33
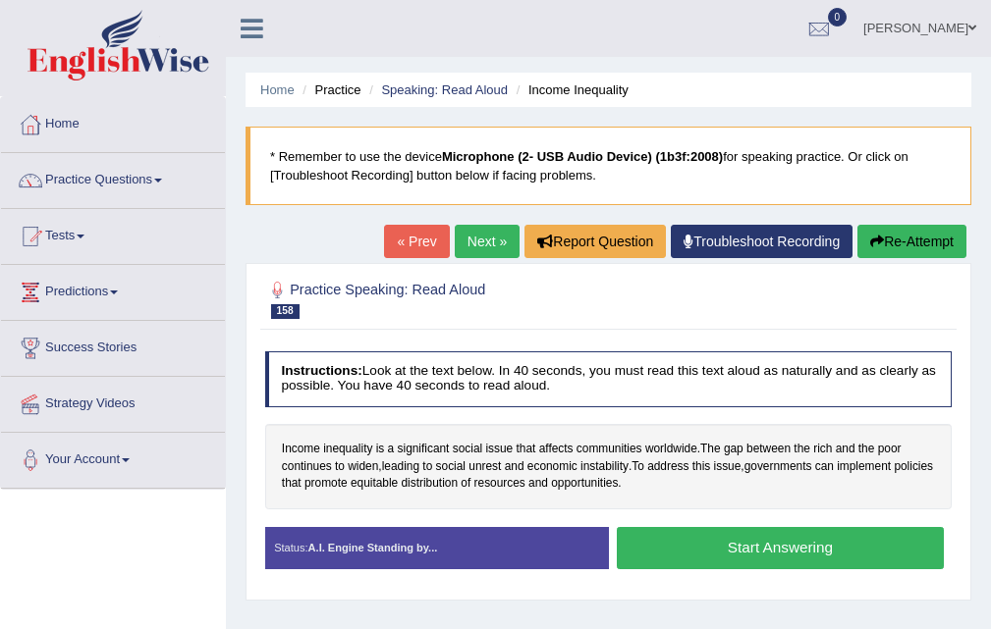
click at [419, 243] on link "« Prev" at bounding box center [416, 241] width 65 height 33
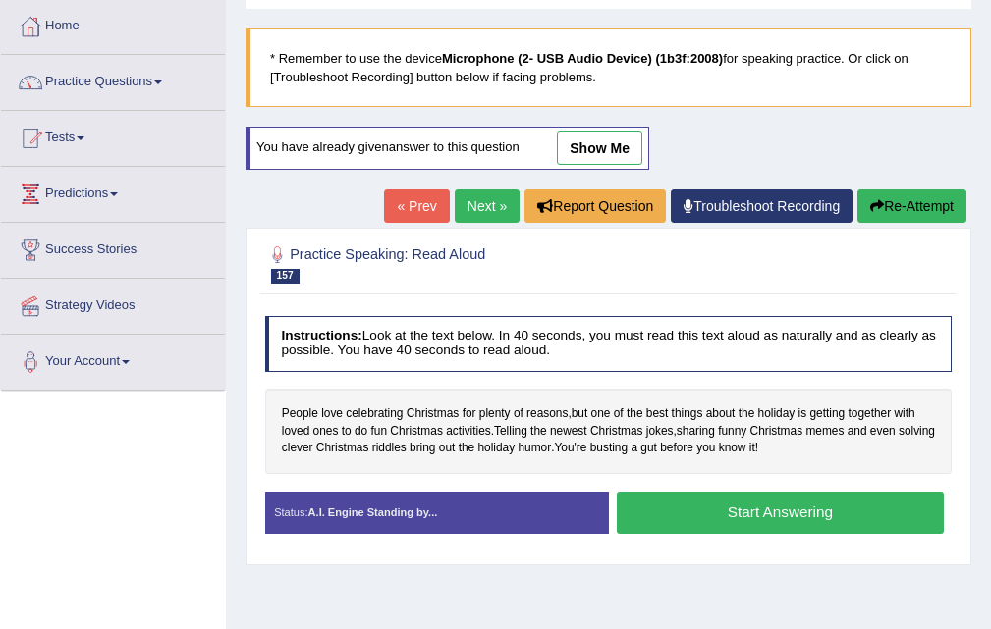
click at [608, 128] on div "You have already given answer to this question show me" at bounding box center [446, 148] width 403 height 43
click at [608, 142] on link "show me" at bounding box center [599, 148] width 85 height 33
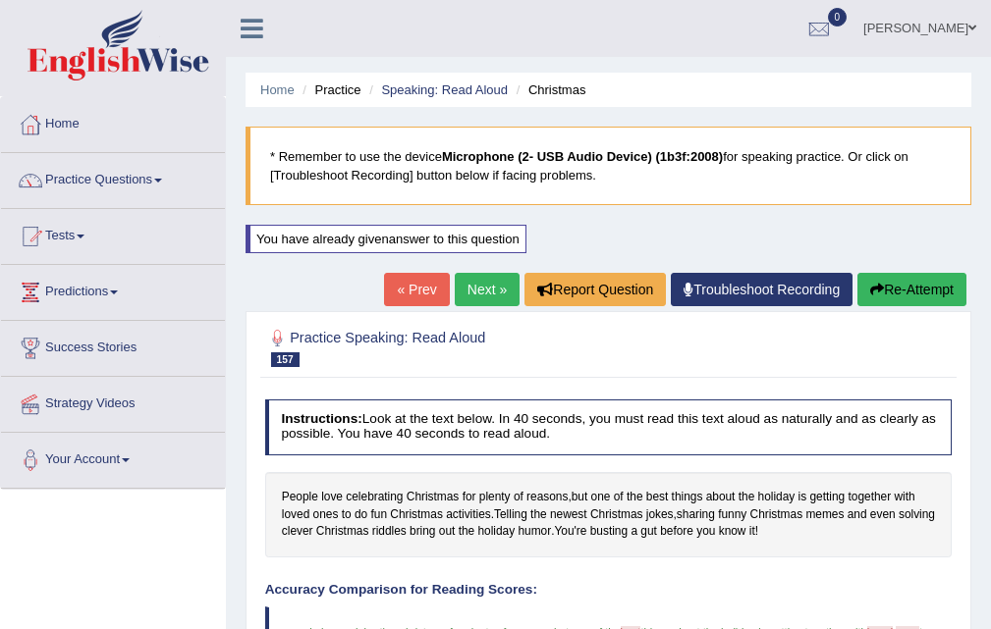
click at [479, 279] on link "Next »" at bounding box center [487, 289] width 65 height 33
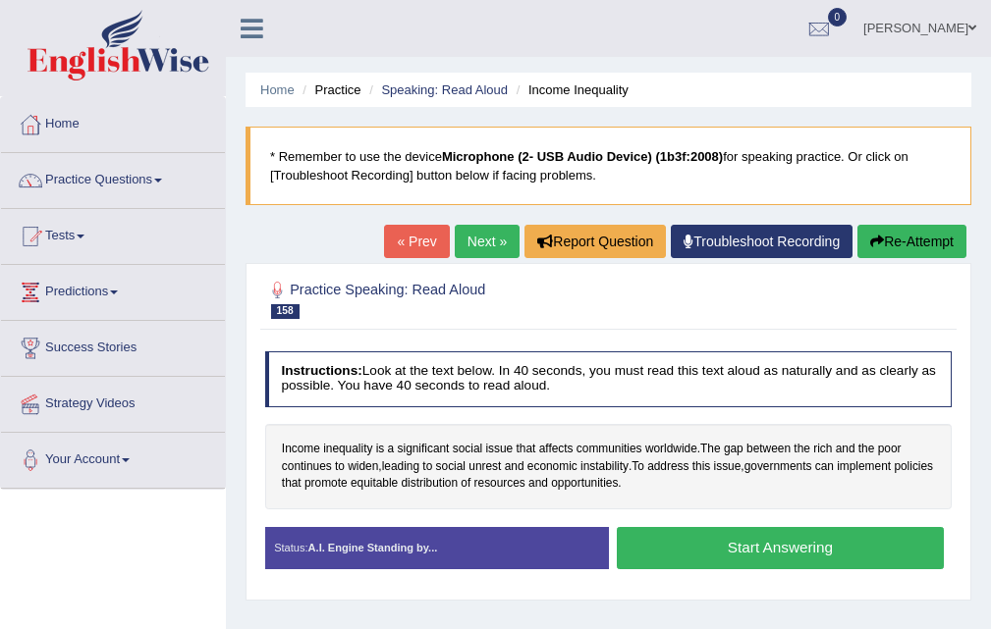
click at [750, 544] on button "Start Answering" at bounding box center [780, 548] width 327 height 42
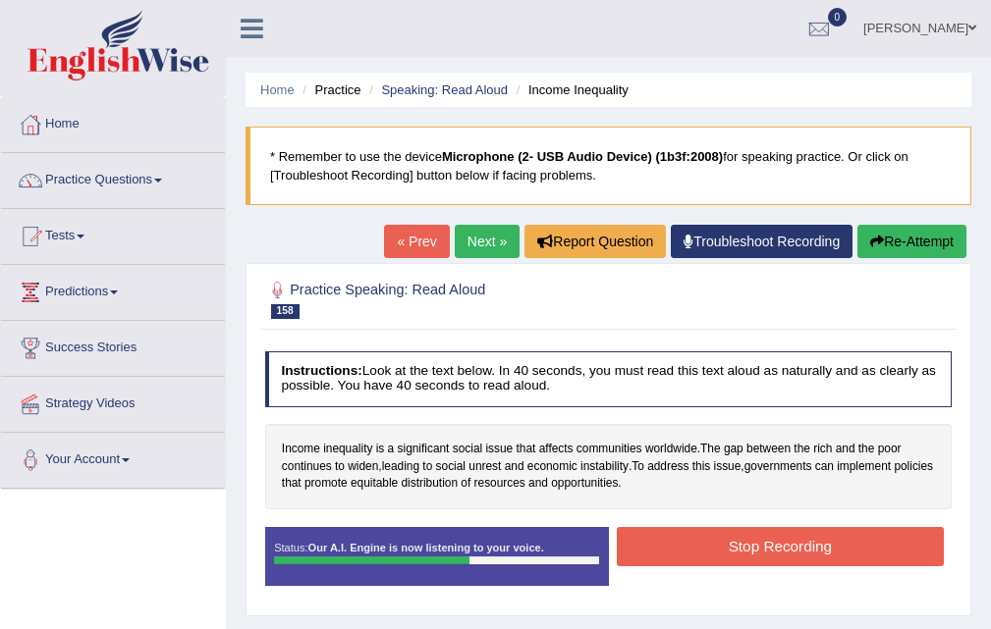
click at [750, 543] on button "Stop Recording" at bounding box center [780, 546] width 327 height 38
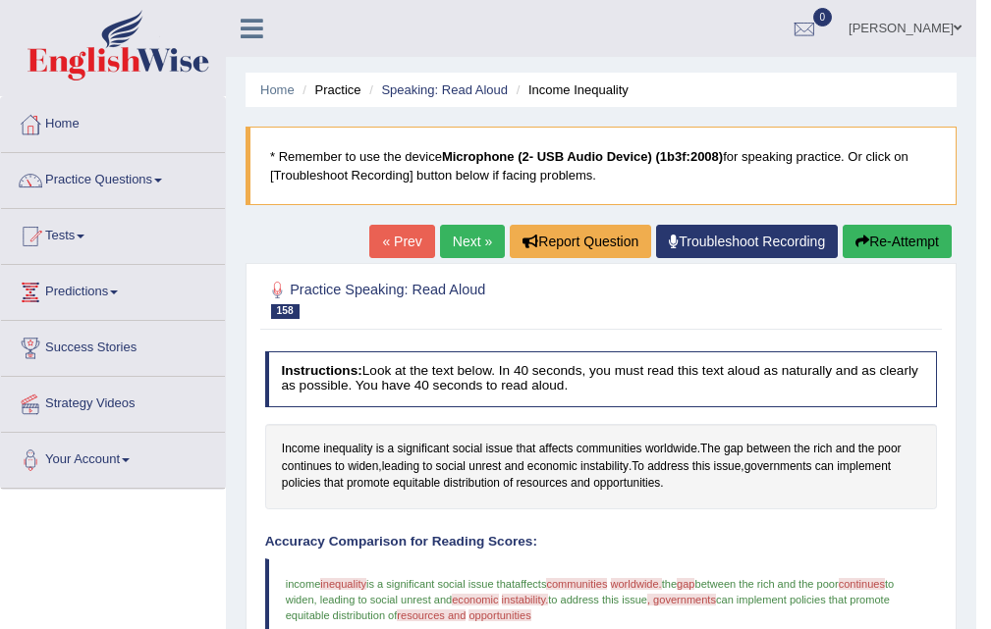
click at [467, 252] on link "Next »" at bounding box center [472, 241] width 65 height 33
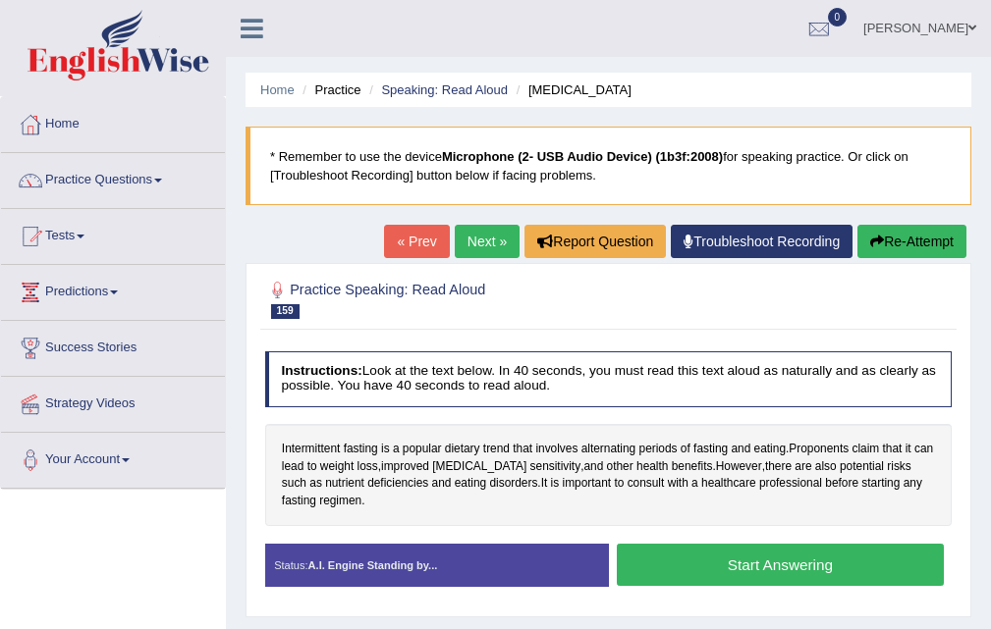
click at [750, 569] on button "Start Answering" at bounding box center [780, 565] width 327 height 42
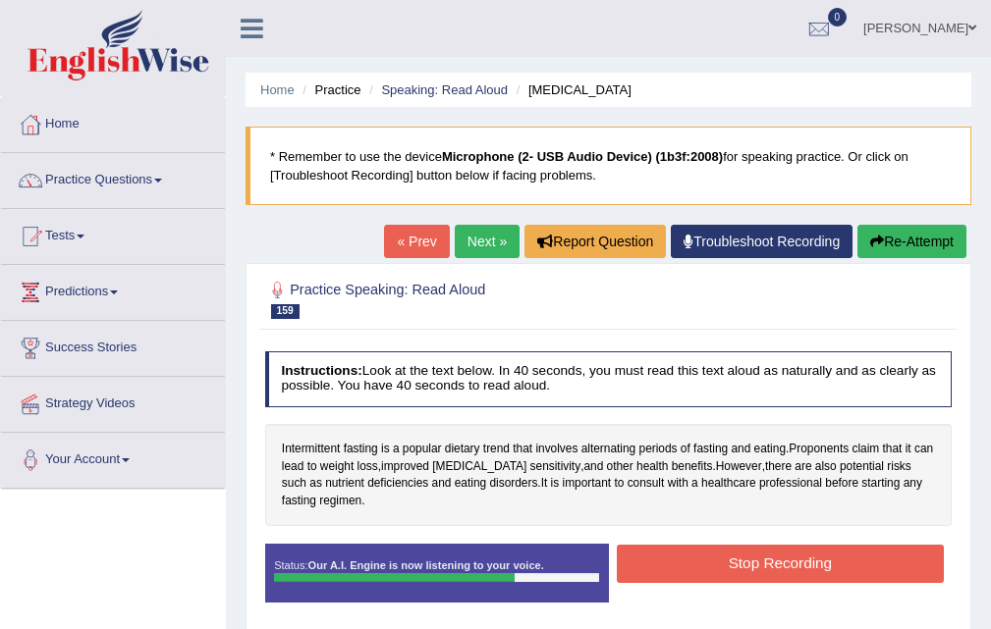
click at [711, 576] on button "Stop Recording" at bounding box center [780, 564] width 327 height 38
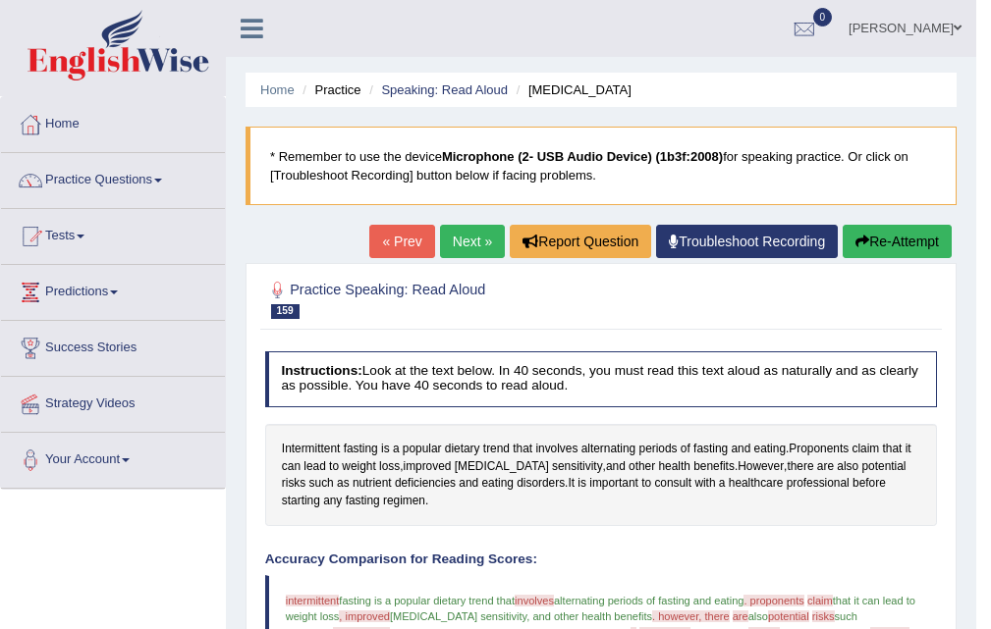
click at [448, 247] on link "Next »" at bounding box center [472, 241] width 65 height 33
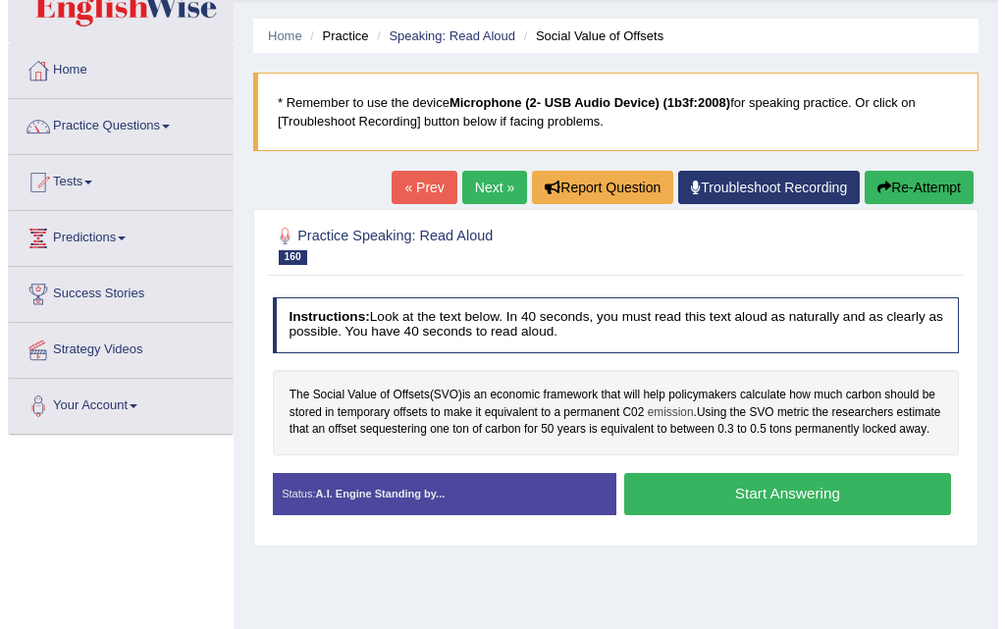
scroll to position [98, 0]
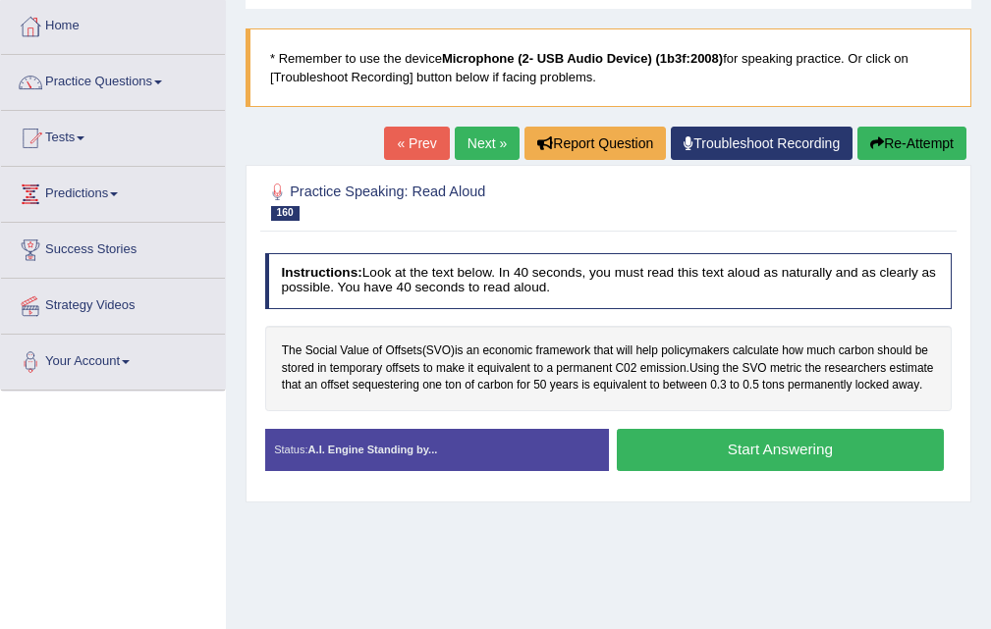
click at [754, 455] on button "Start Answering" at bounding box center [780, 450] width 327 height 42
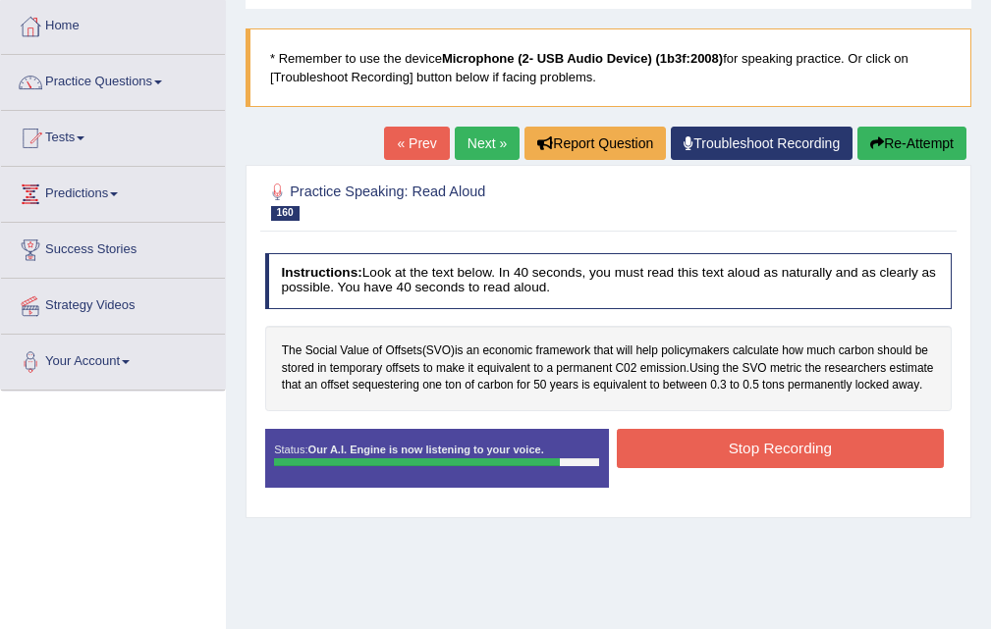
click at [750, 457] on button "Stop Recording" at bounding box center [780, 448] width 327 height 38
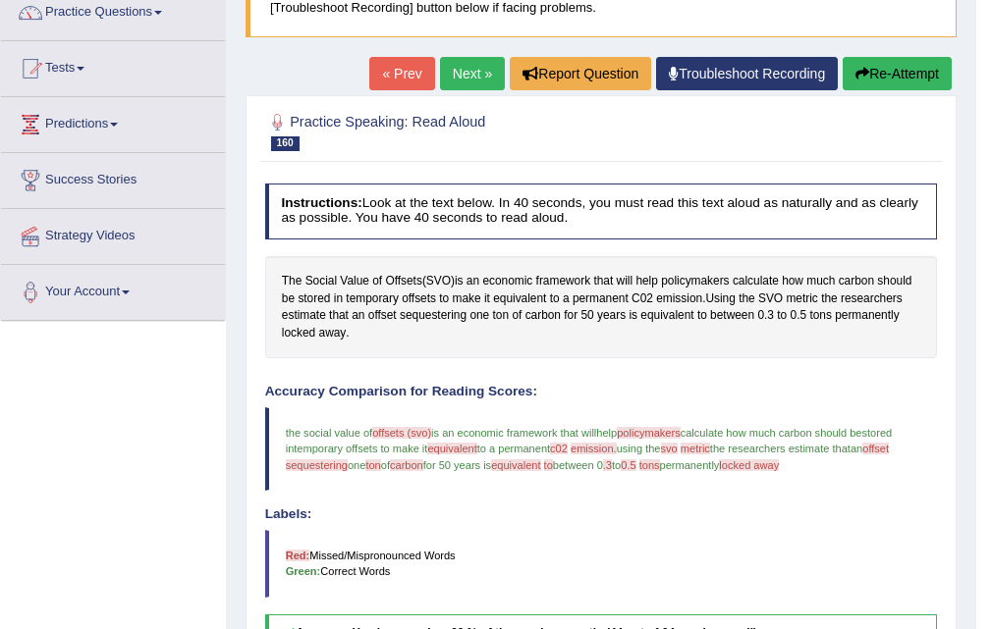
scroll to position [0, 0]
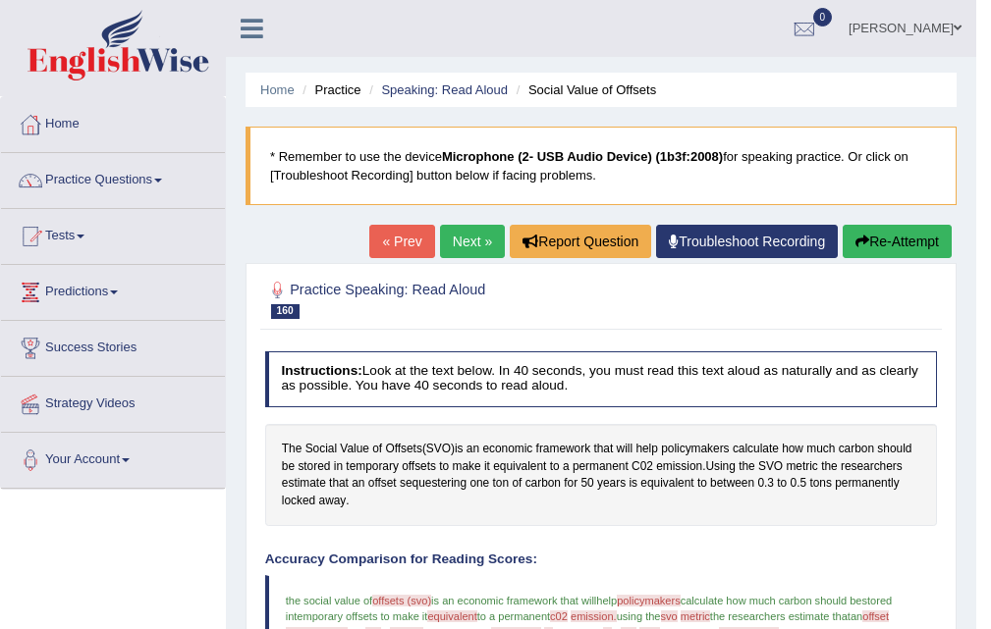
click at [442, 246] on link "Next »" at bounding box center [472, 241] width 65 height 33
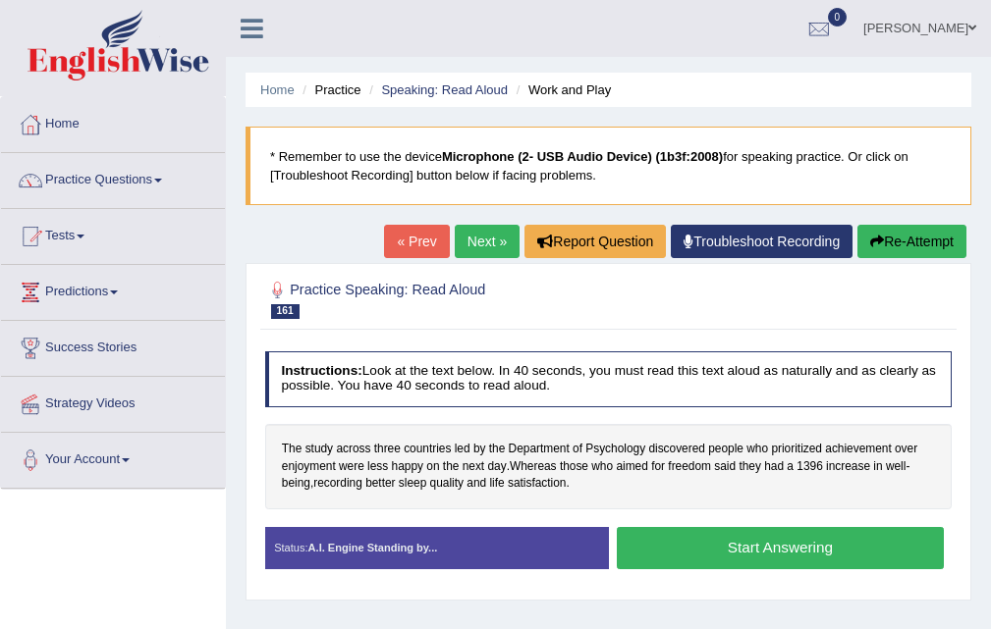
click at [788, 545] on button "Start Answering" at bounding box center [780, 548] width 327 height 42
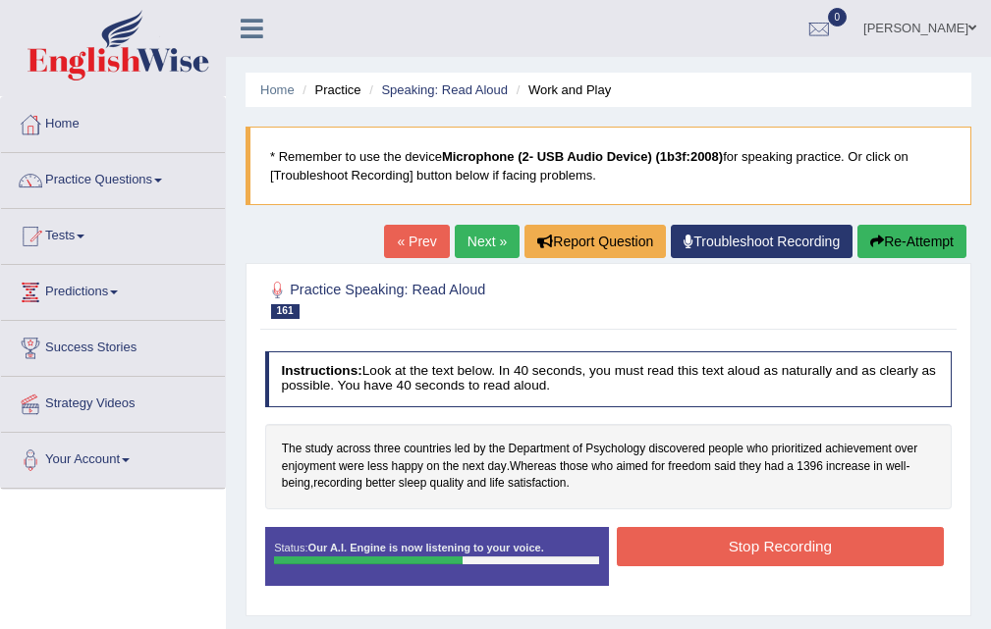
click at [796, 538] on button "Stop Recording" at bounding box center [780, 546] width 327 height 38
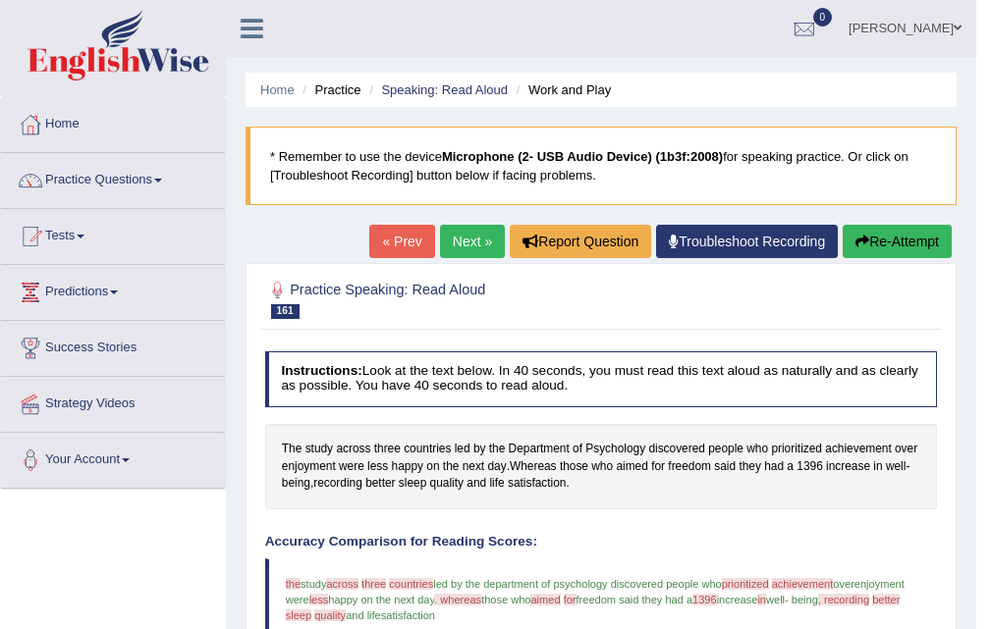
click at [465, 244] on link "Next »" at bounding box center [472, 241] width 65 height 33
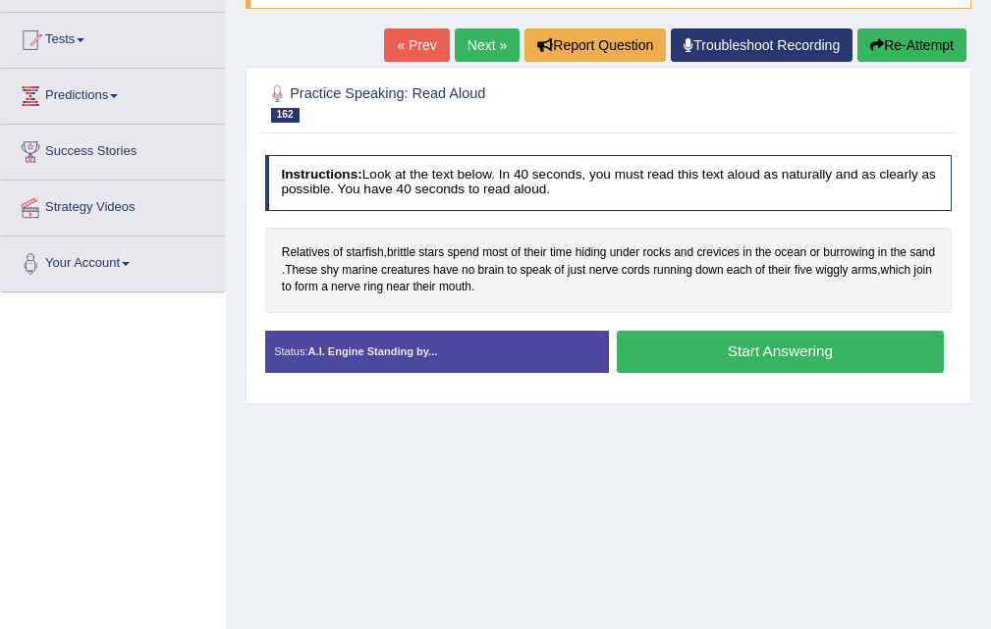
click at [748, 359] on button "Start Answering" at bounding box center [780, 352] width 327 height 42
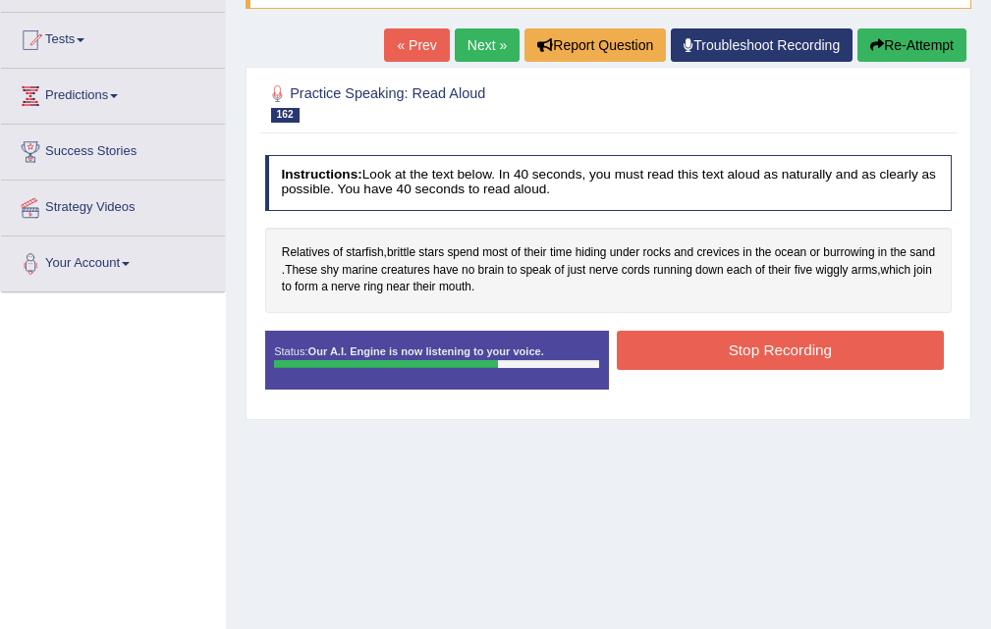
click at [753, 356] on button "Stop Recording" at bounding box center [780, 350] width 327 height 38
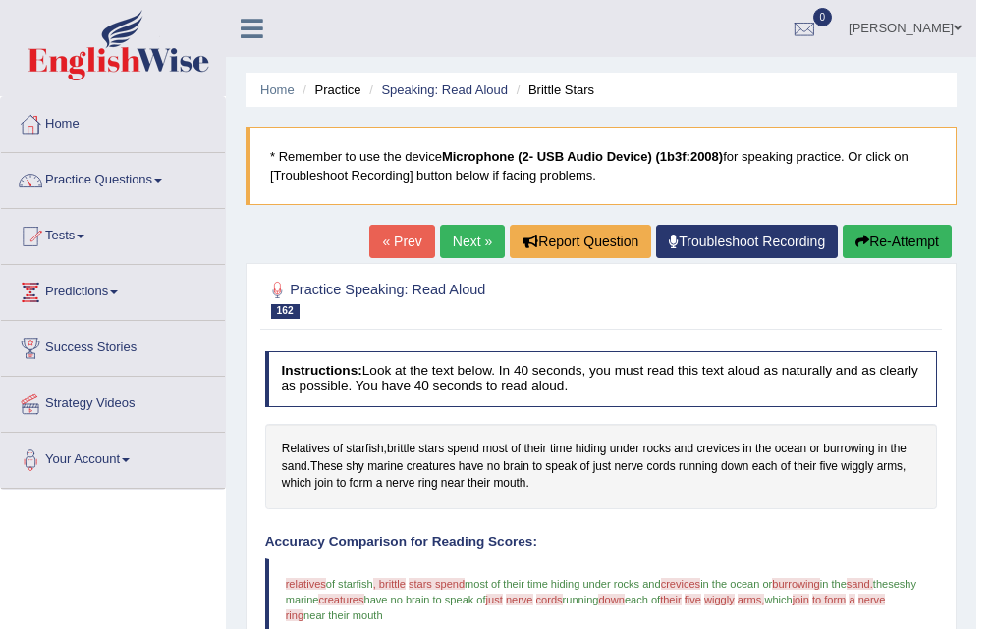
click at [455, 241] on link "Next »" at bounding box center [472, 241] width 65 height 33
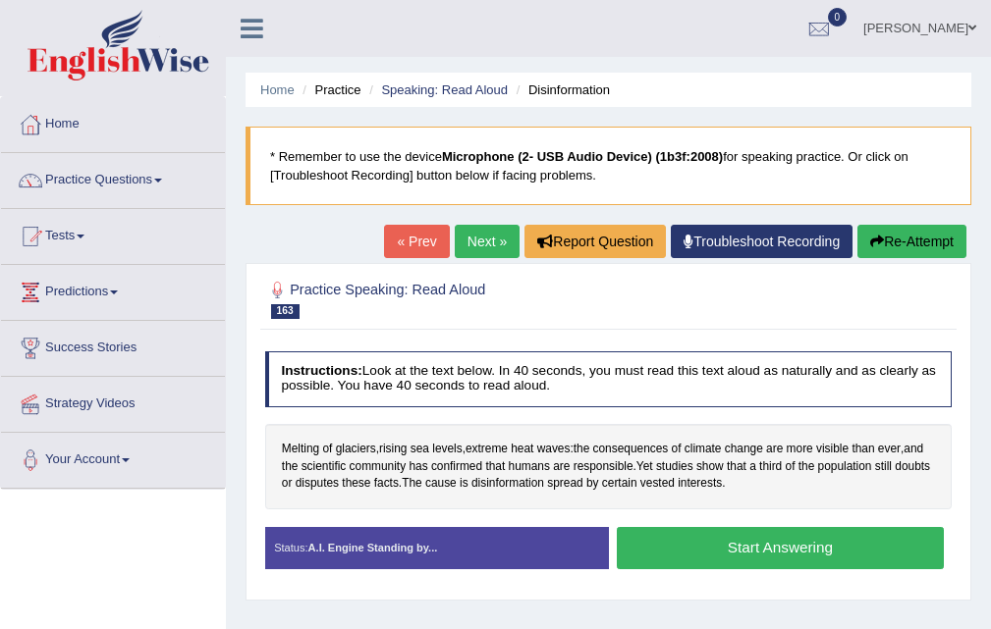
click at [713, 547] on button "Start Answering" at bounding box center [780, 548] width 327 height 42
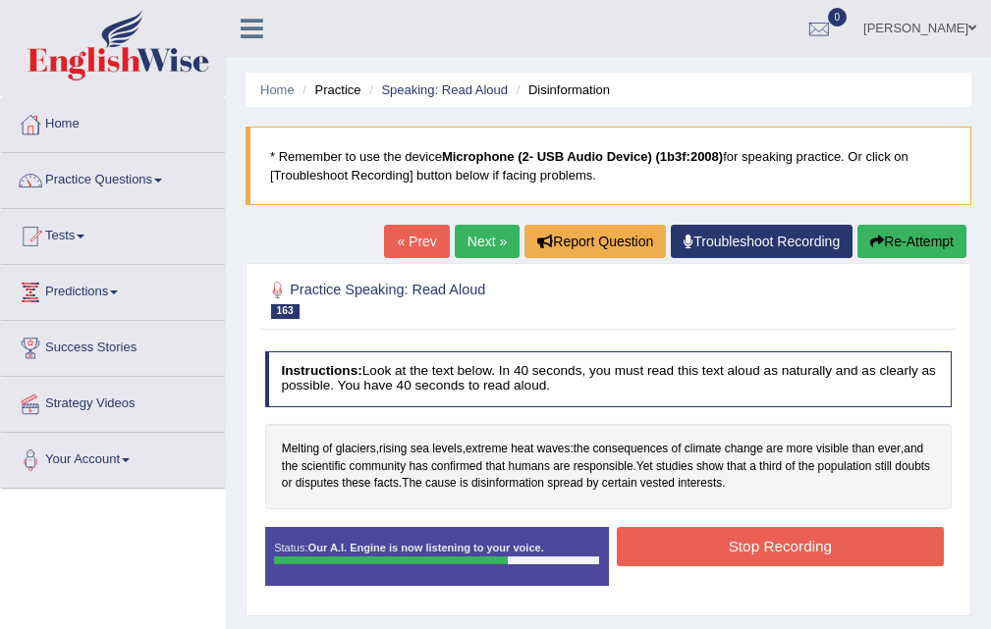
click at [863, 527] on button "Stop Recording" at bounding box center [780, 546] width 327 height 38
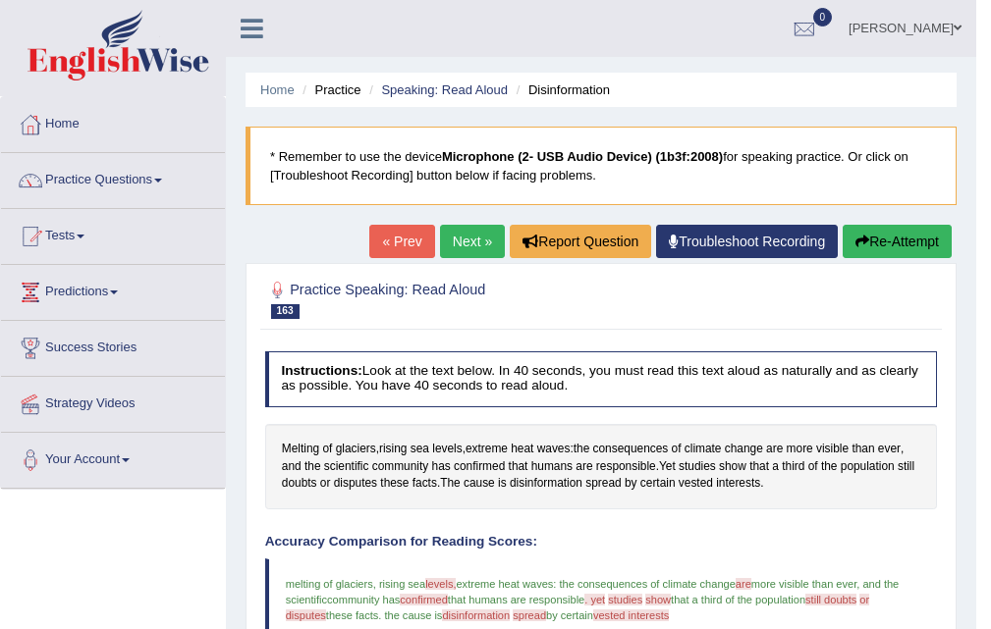
click at [462, 229] on link "Next »" at bounding box center [472, 241] width 65 height 33
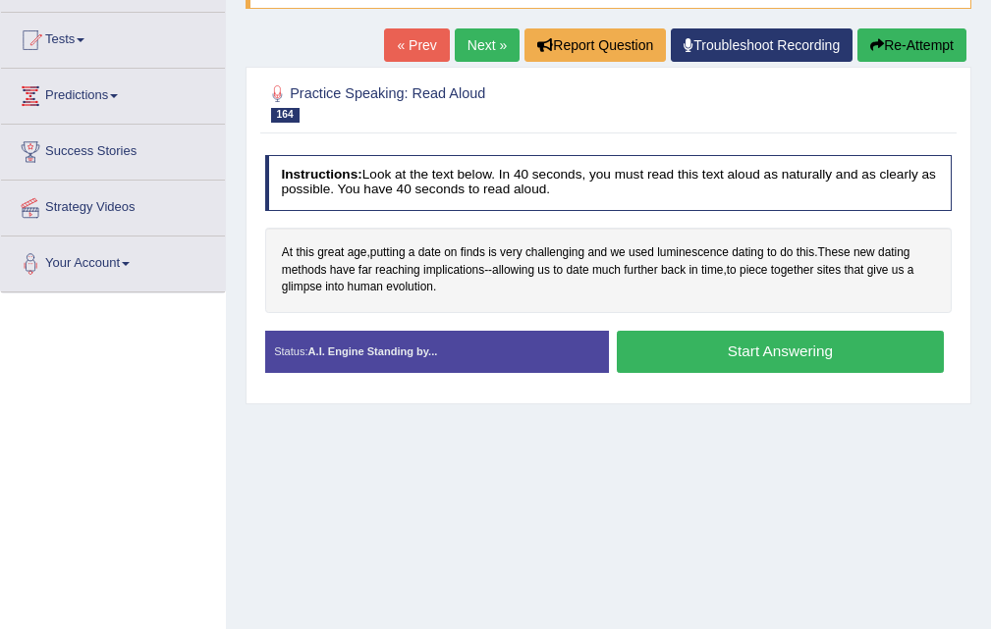
click at [786, 359] on button "Start Answering" at bounding box center [780, 352] width 327 height 42
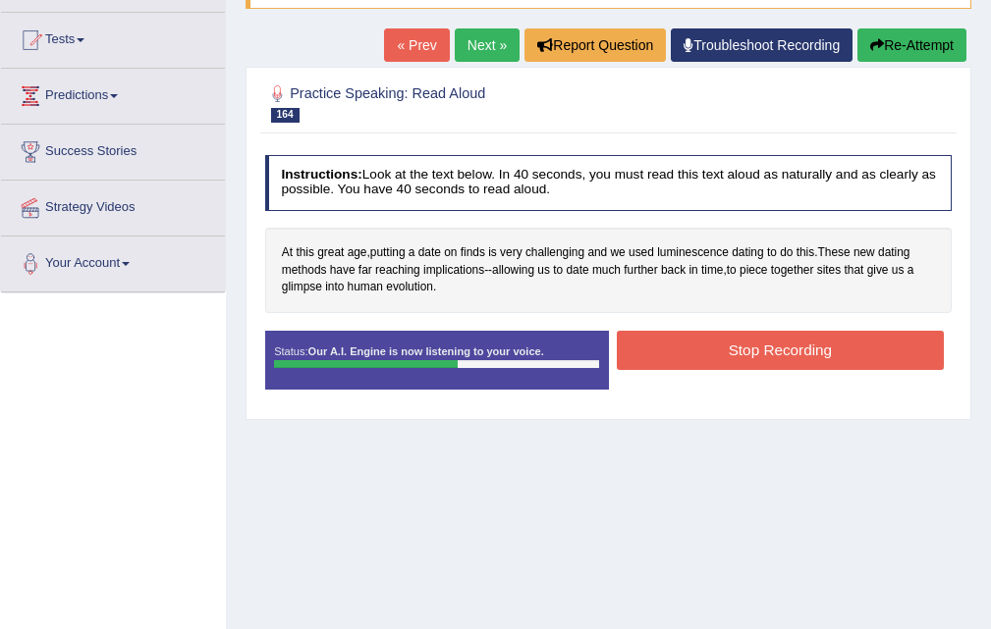
click at [784, 358] on button "Stop Recording" at bounding box center [780, 350] width 327 height 38
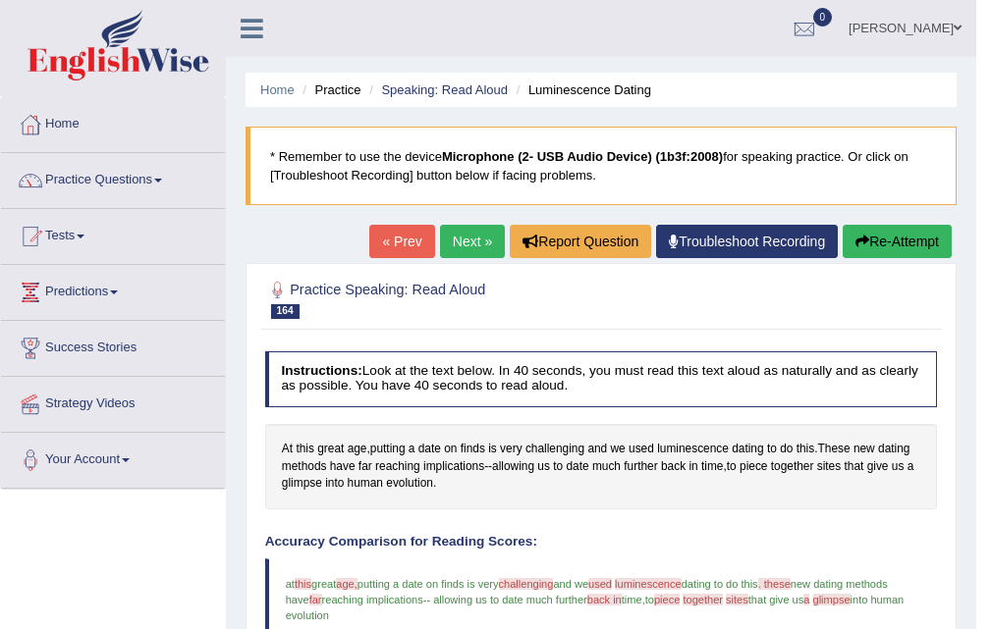
click at [479, 249] on link "Next »" at bounding box center [472, 241] width 65 height 33
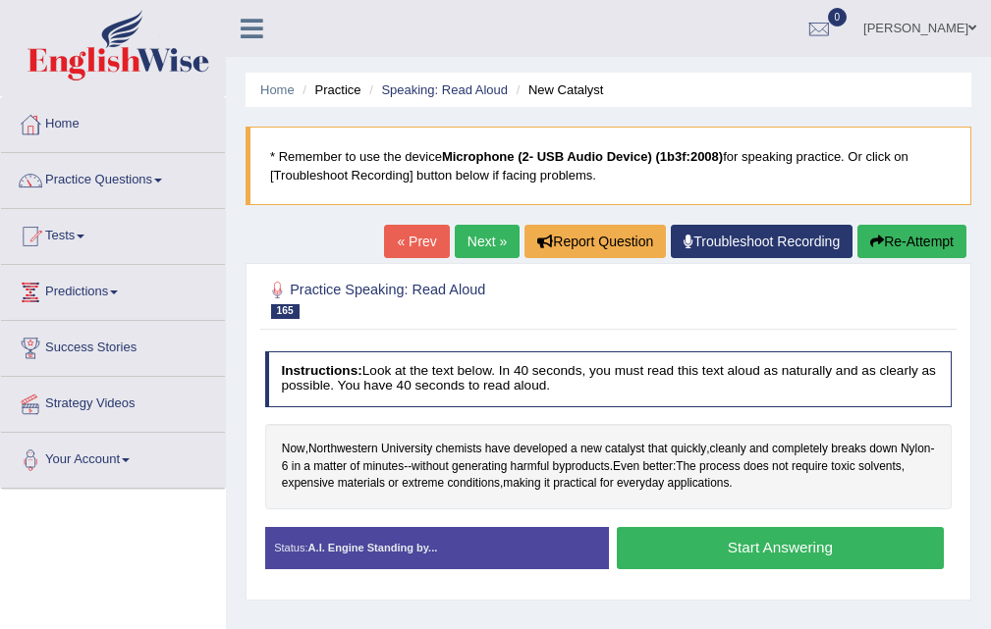
click at [751, 550] on button "Start Answering" at bounding box center [780, 548] width 327 height 42
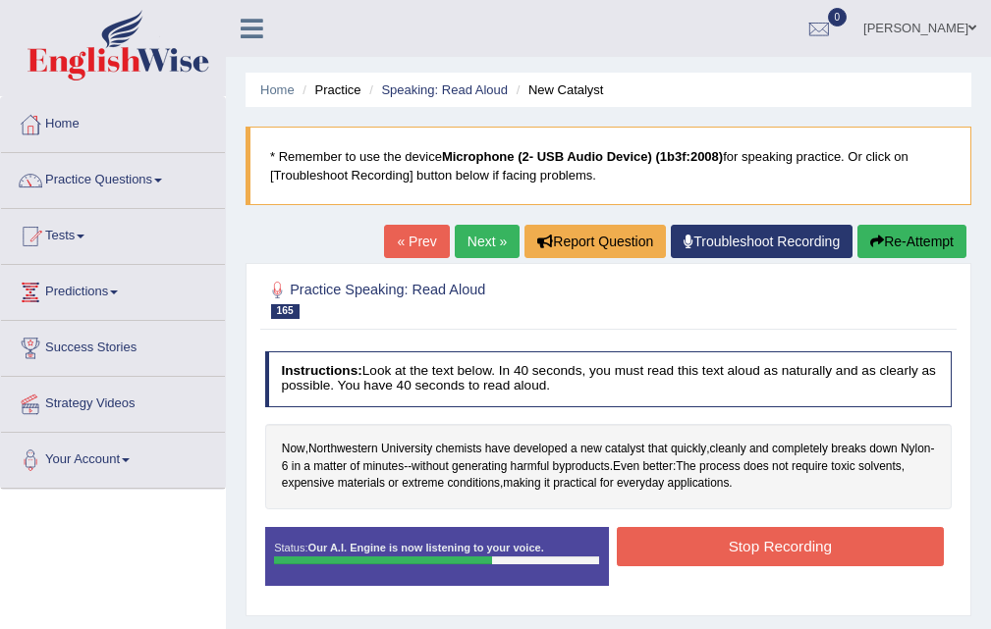
click at [786, 539] on button "Stop Recording" at bounding box center [780, 546] width 327 height 38
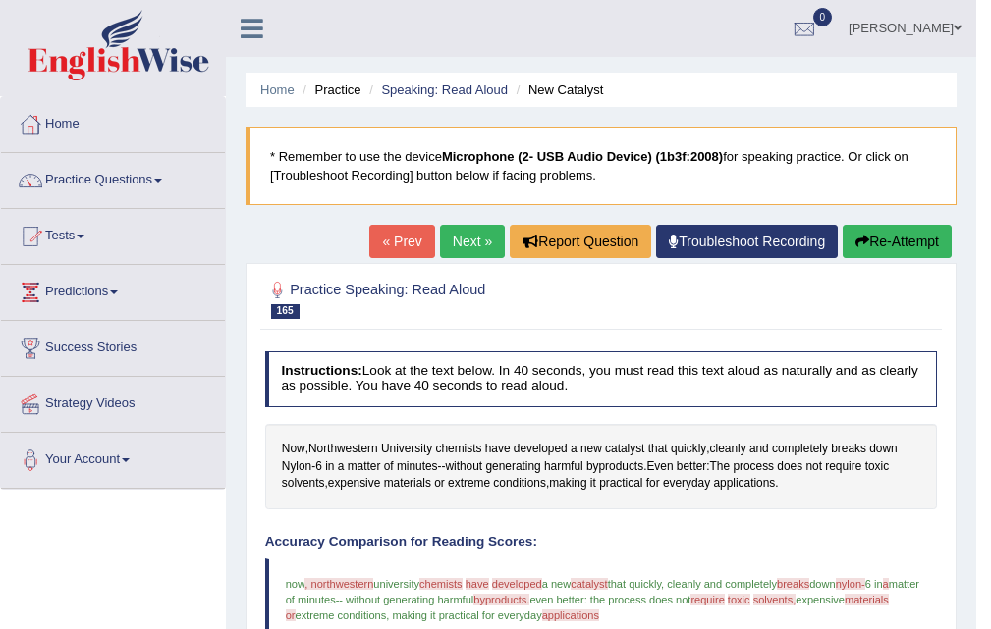
click at [458, 236] on link "Next »" at bounding box center [472, 241] width 65 height 33
